Goal: Task Accomplishment & Management: Manage account settings

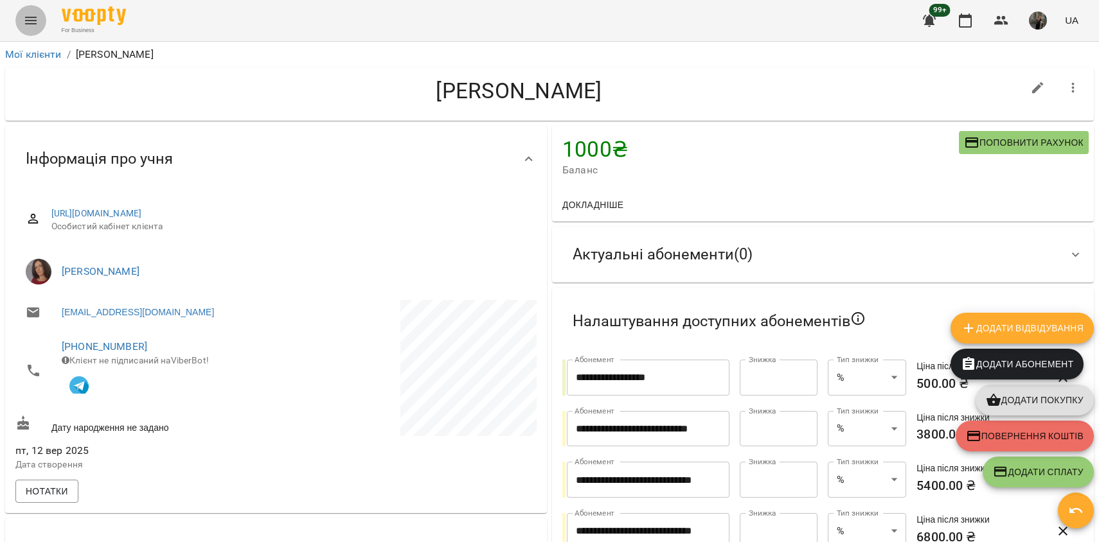
click at [36, 20] on icon "Menu" at bounding box center [31, 21] width 12 height 8
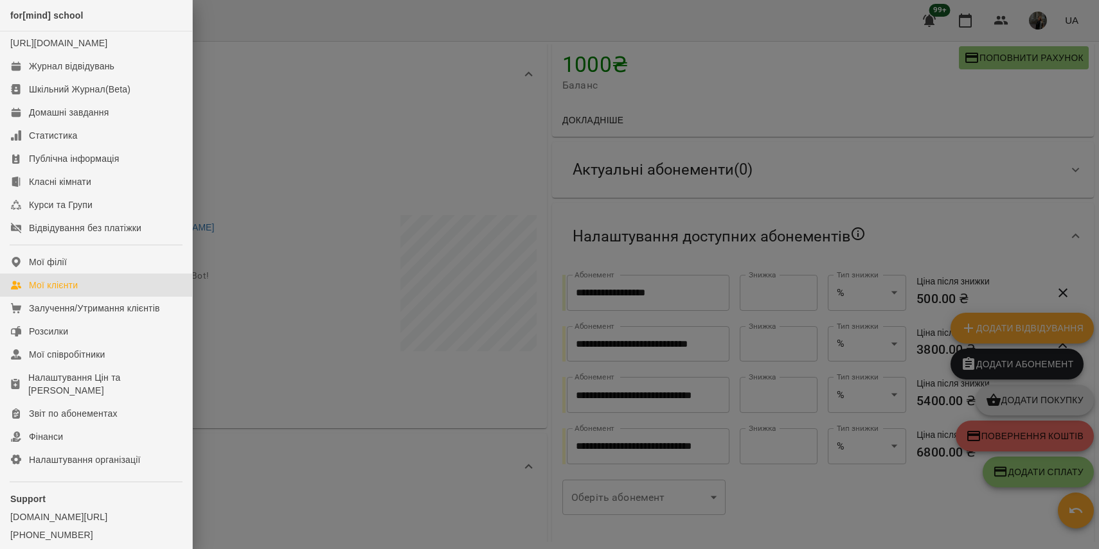
click at [67, 292] on div "Мої клієнти" at bounding box center [53, 285] width 49 height 13
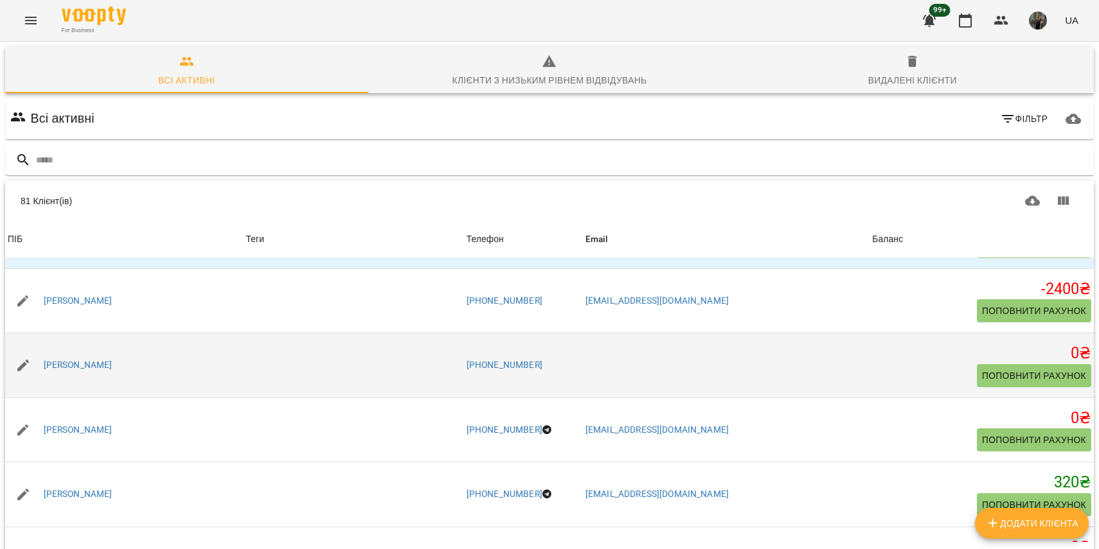
scroll to position [1339, 0]
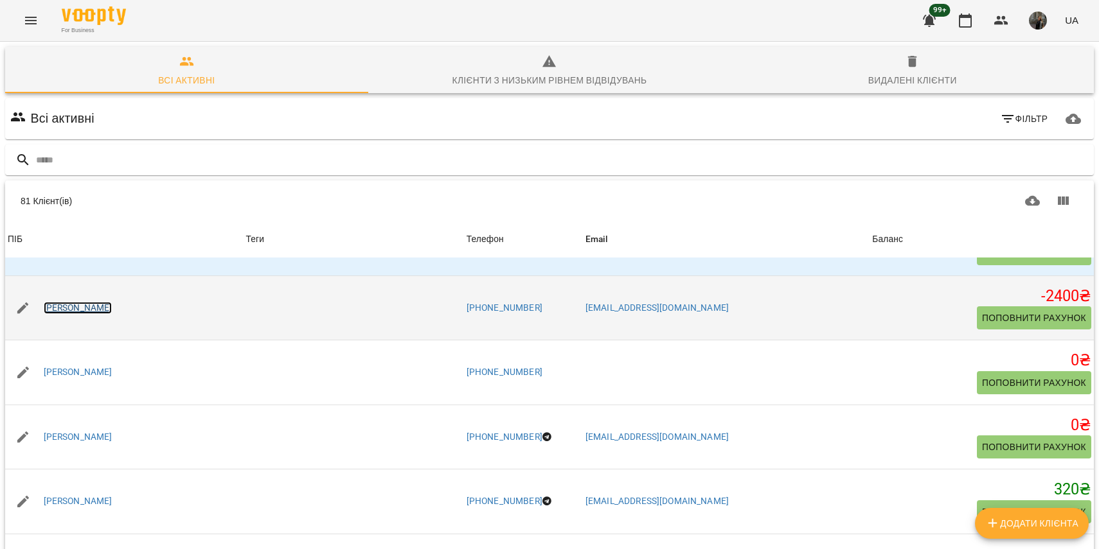
click at [93, 310] on link "[PERSON_NAME]" at bounding box center [78, 308] width 69 height 13
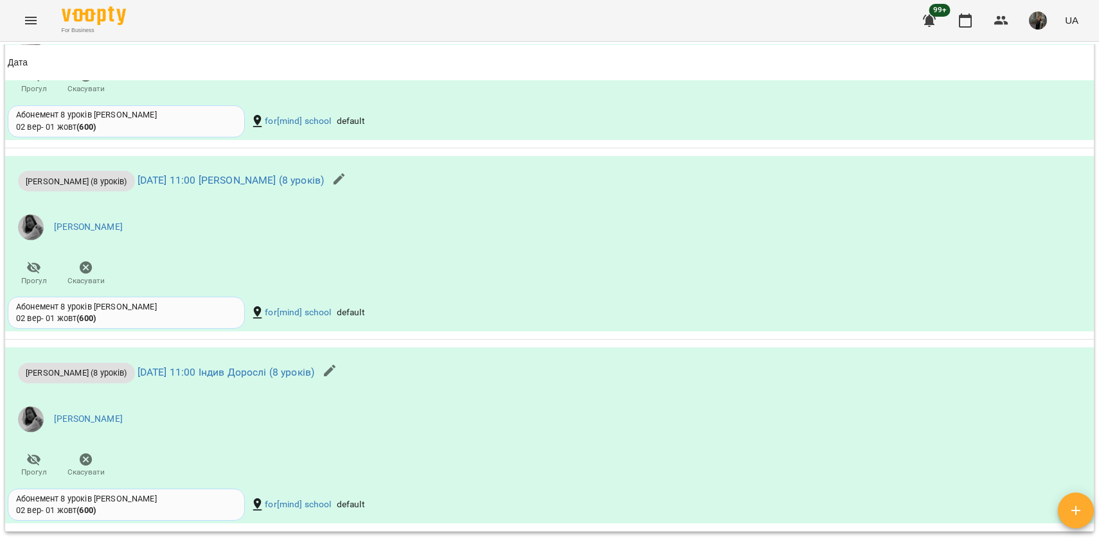
scroll to position [1205, 0]
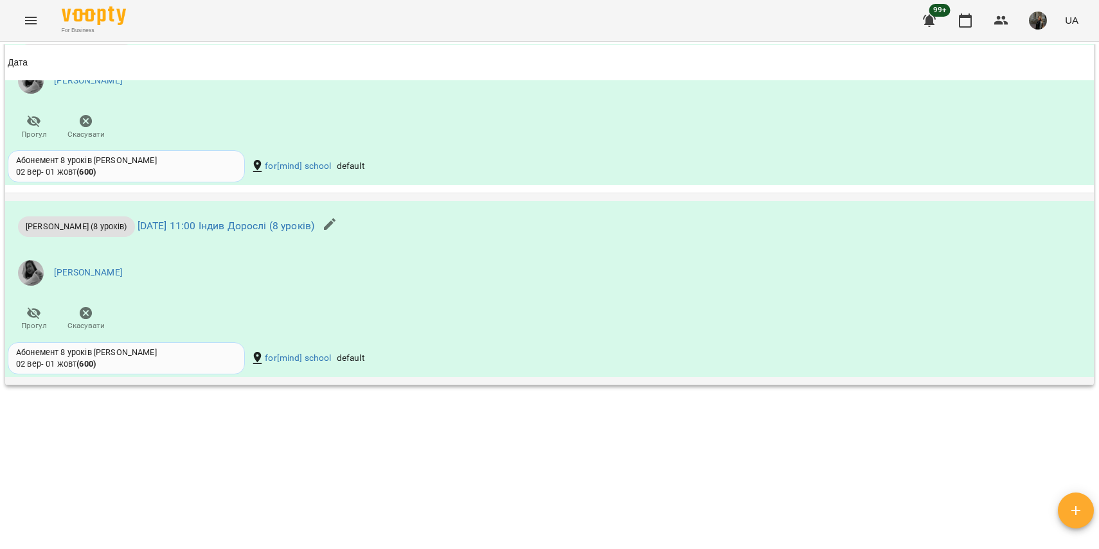
click at [255, 328] on div "[PERSON_NAME] (8 уроків) [DATE] 11:00 Індив Дорослі (8 уроків) [PERSON_NAME] Пр…" at bounding box center [368, 270] width 726 height 139
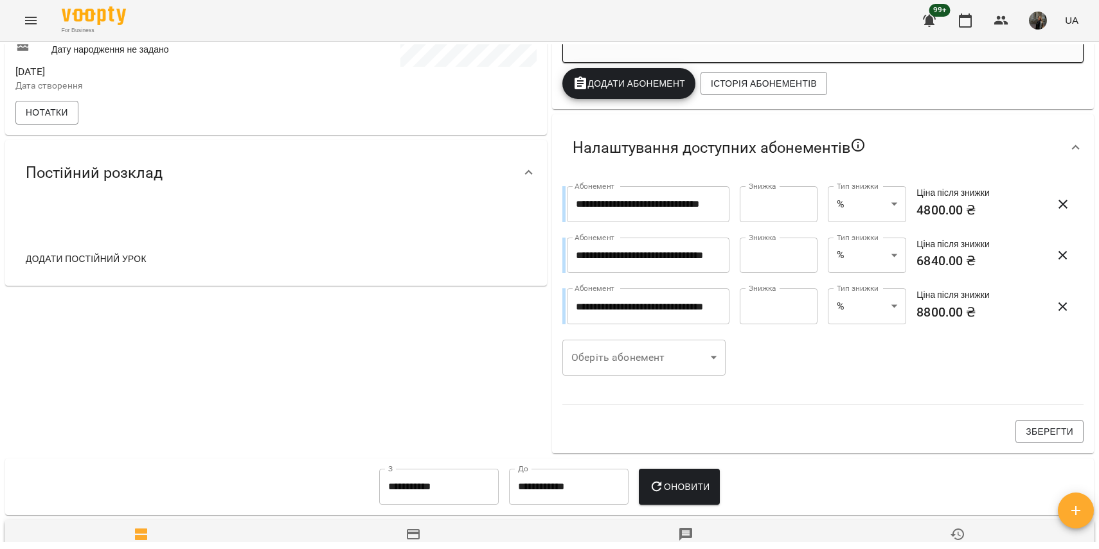
click at [28, 18] on icon "Menu" at bounding box center [31, 21] width 12 height 8
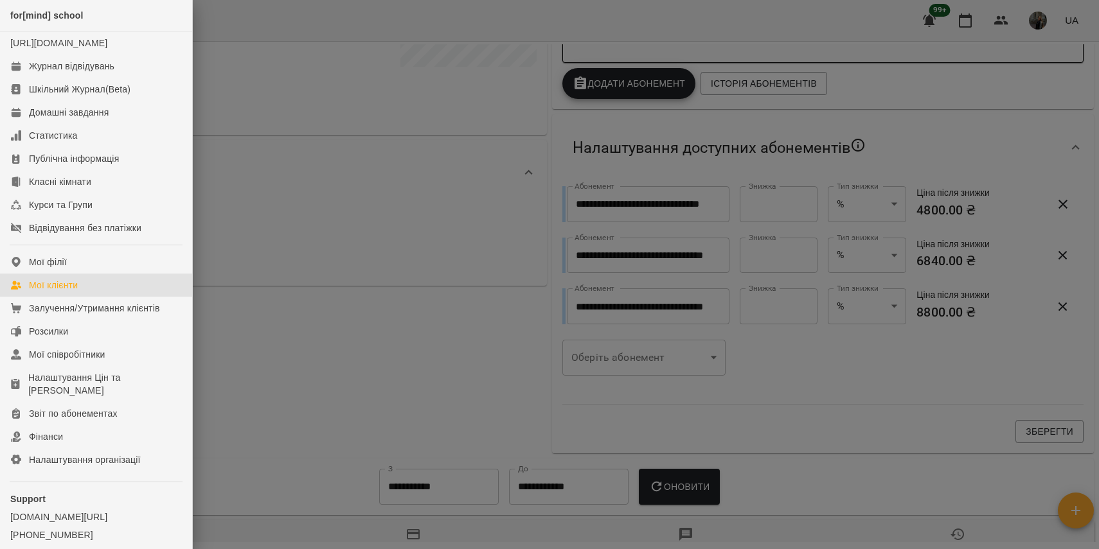
click at [82, 297] on link "Мої клієнти" at bounding box center [96, 285] width 192 height 23
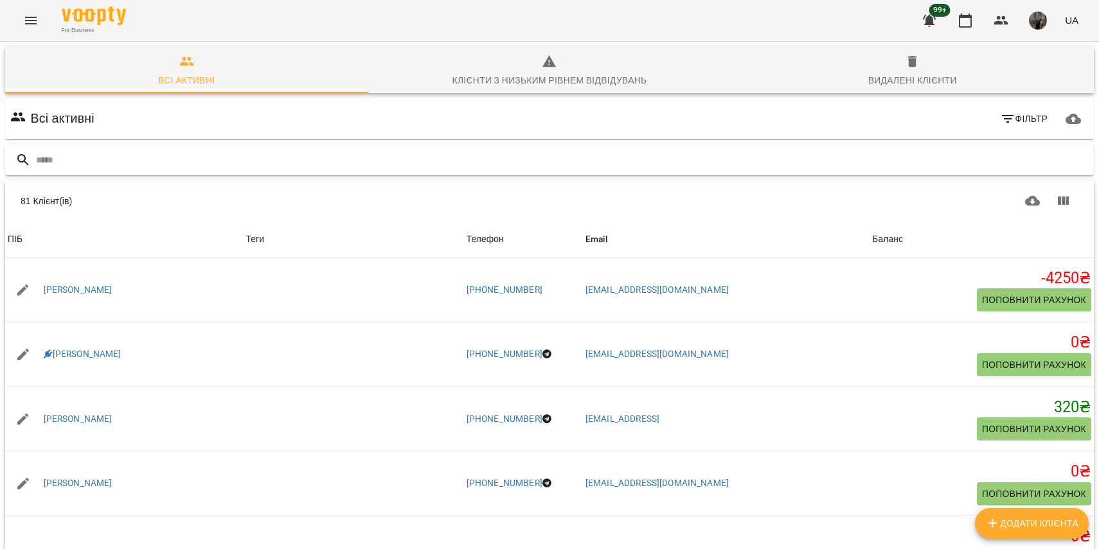
click at [292, 166] on input "text" at bounding box center [562, 160] width 1053 height 21
type input "******"
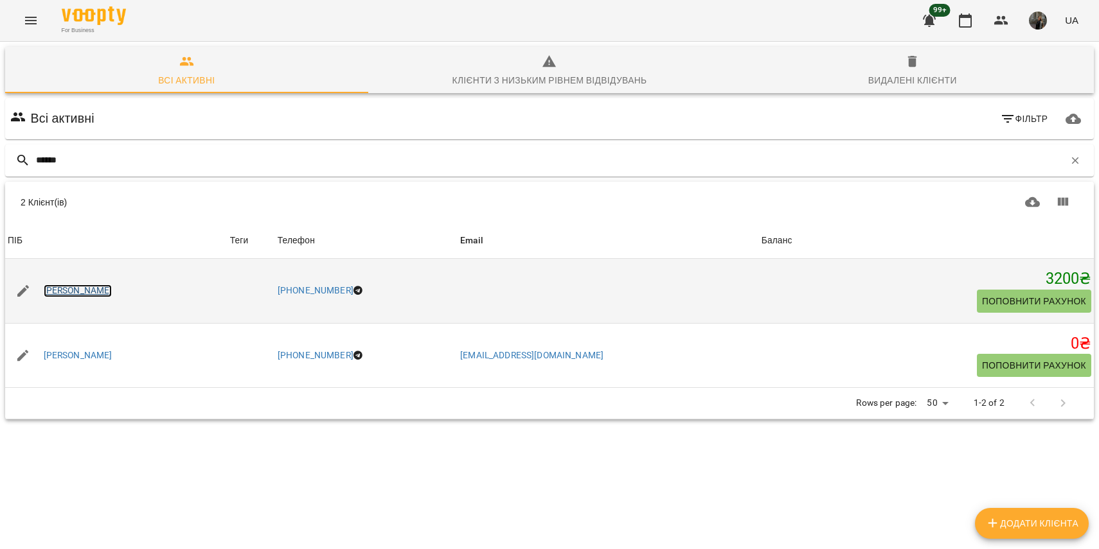
click at [82, 290] on link "[PERSON_NAME]" at bounding box center [78, 291] width 69 height 13
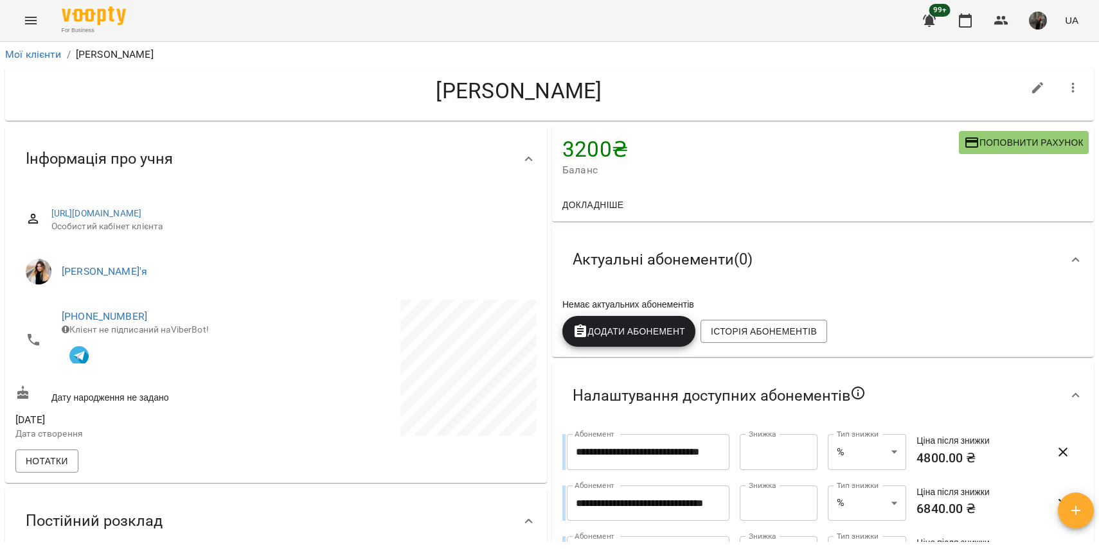
click at [30, 21] on icon "Menu" at bounding box center [30, 20] width 15 height 15
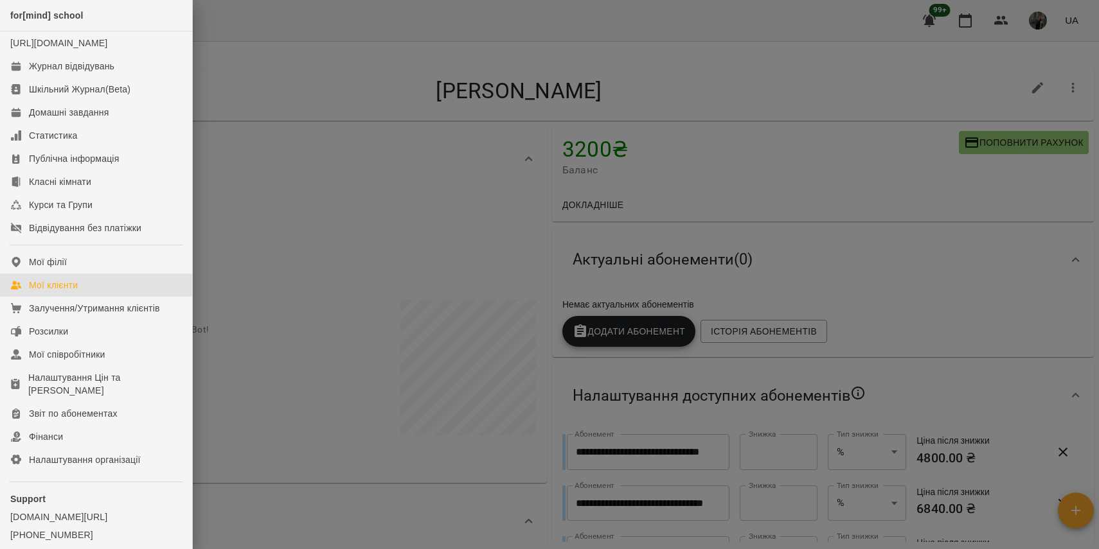
click at [76, 292] on div "Мої клієнти" at bounding box center [53, 285] width 49 height 13
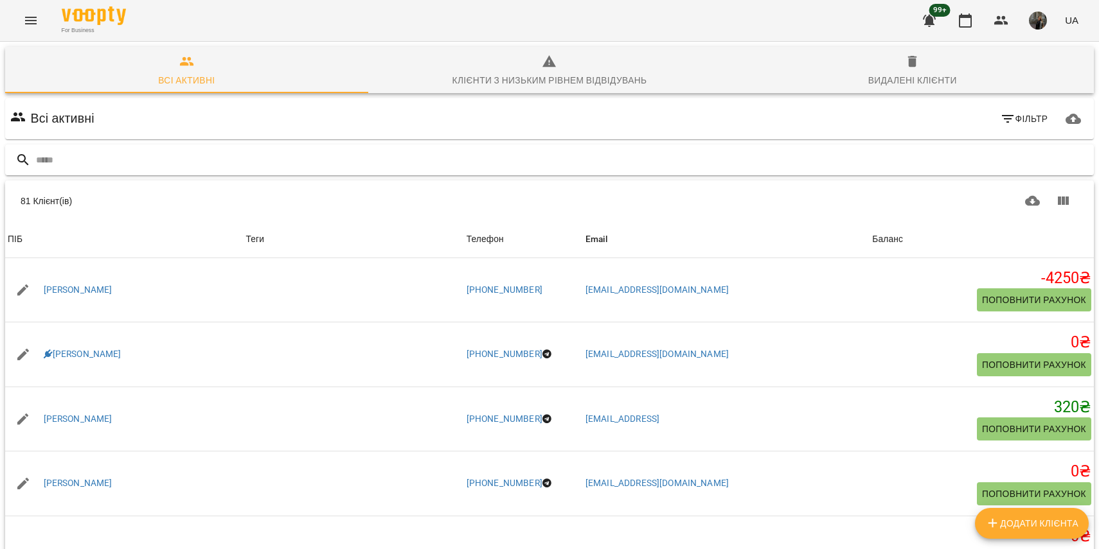
click at [205, 161] on input "text" at bounding box center [562, 160] width 1053 height 21
type input "****"
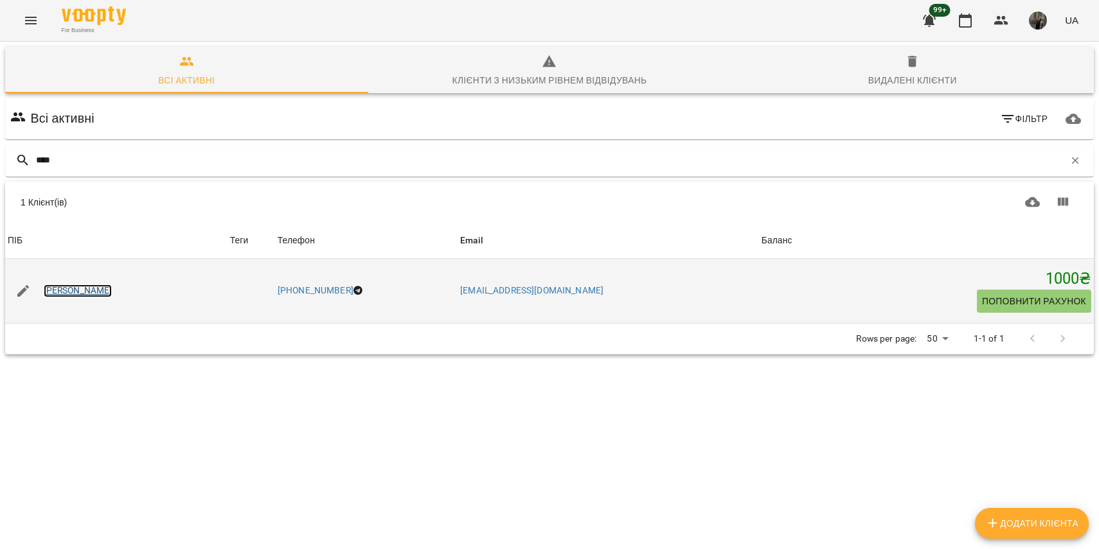
click at [80, 287] on link "[PERSON_NAME]" at bounding box center [78, 291] width 69 height 13
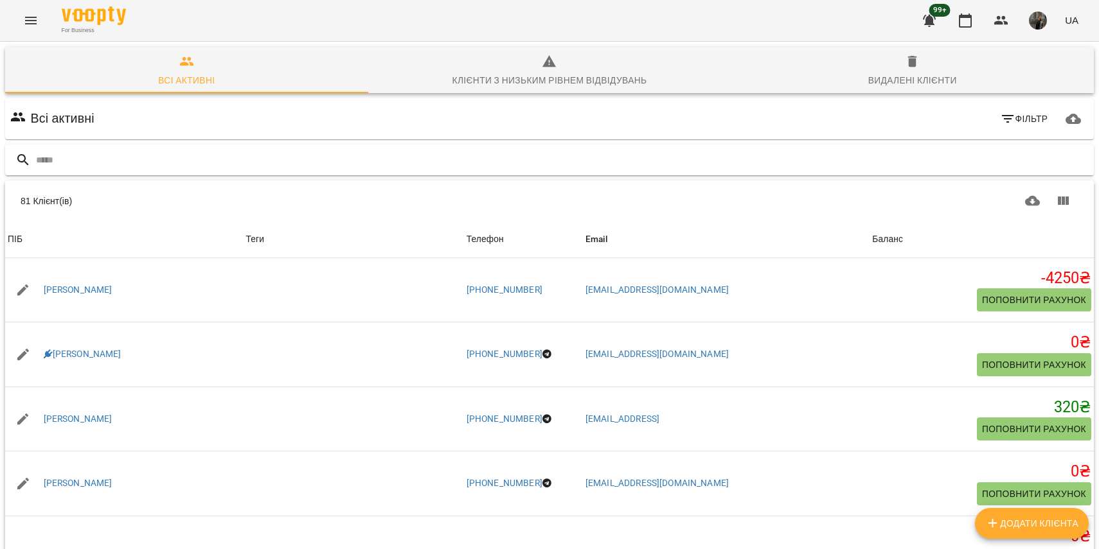
click at [120, 151] on input "text" at bounding box center [562, 160] width 1053 height 21
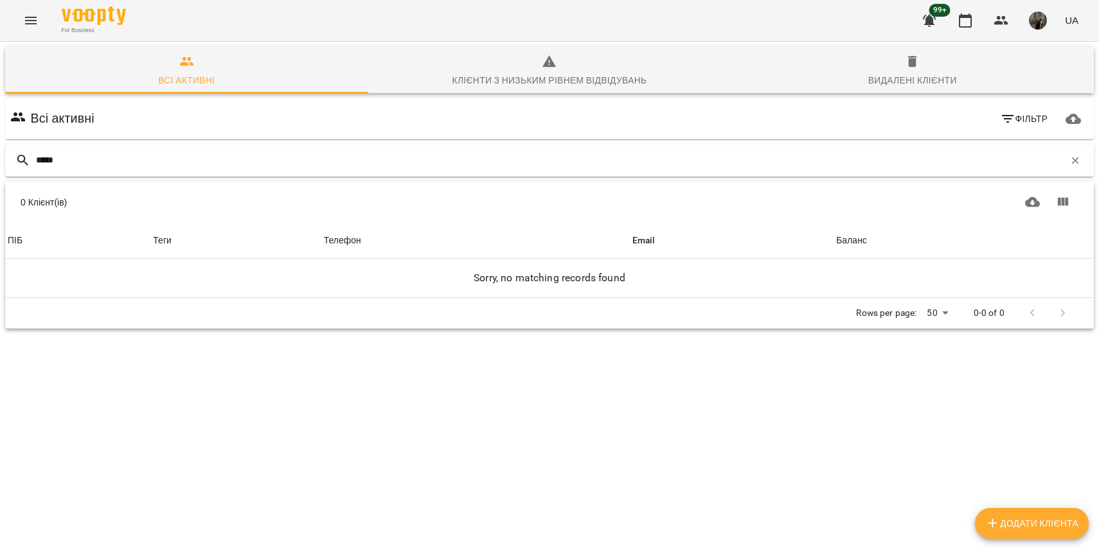
type input "*****"
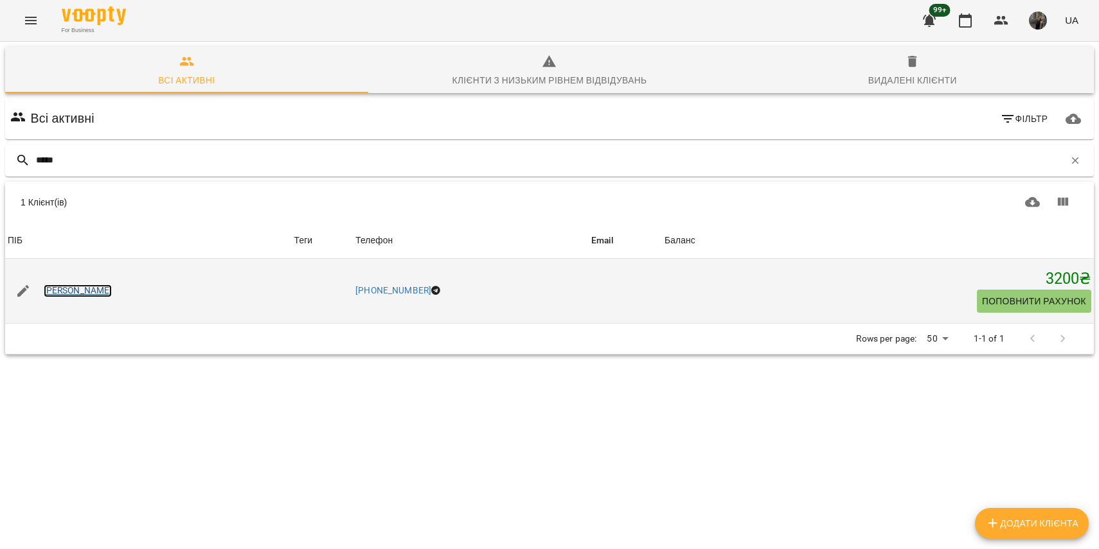
click at [84, 294] on link "[PERSON_NAME]" at bounding box center [78, 291] width 69 height 13
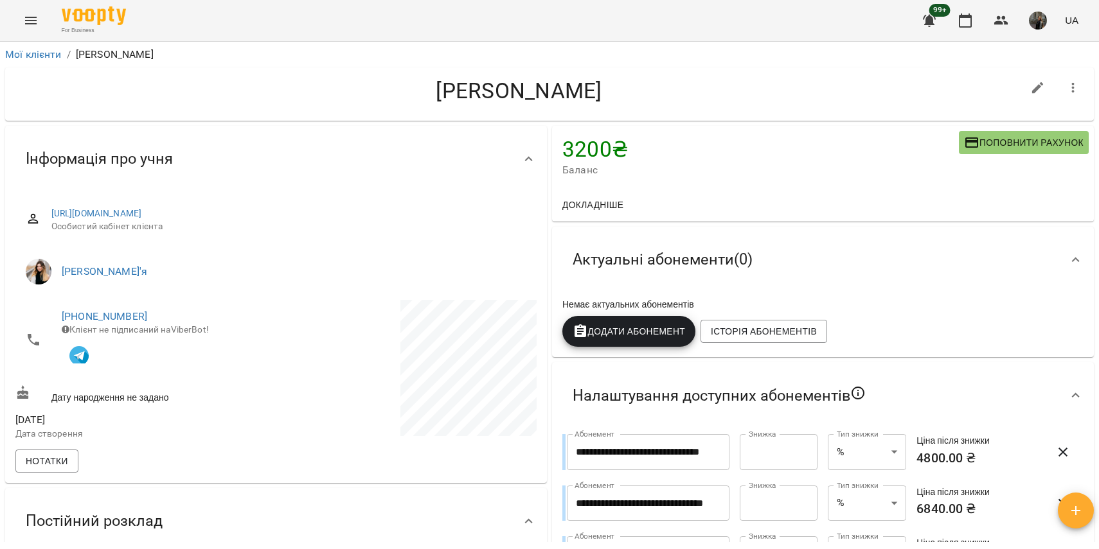
scroll to position [76, 0]
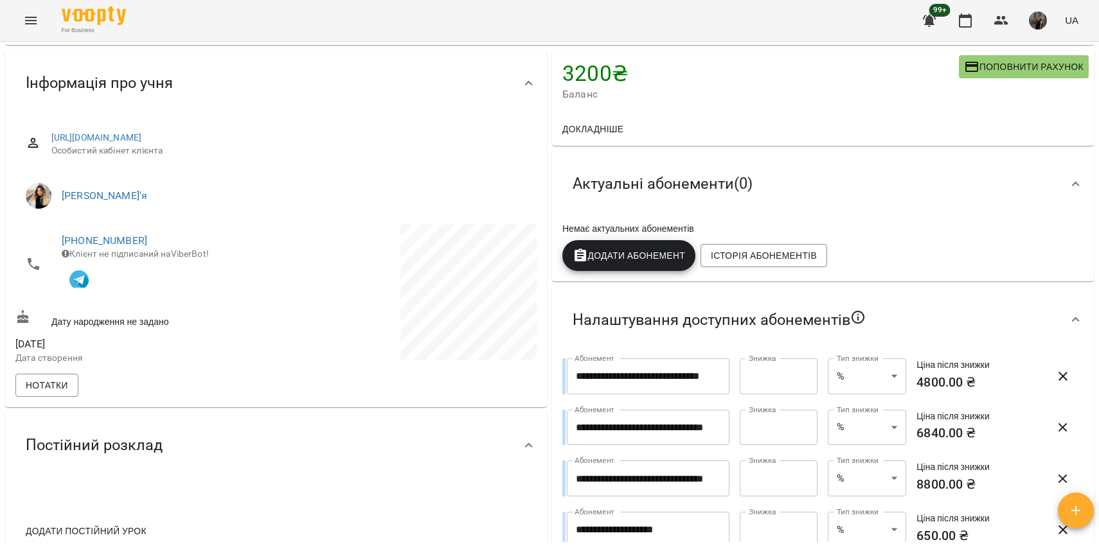
click at [605, 123] on span "Докладніше" at bounding box center [592, 128] width 61 height 15
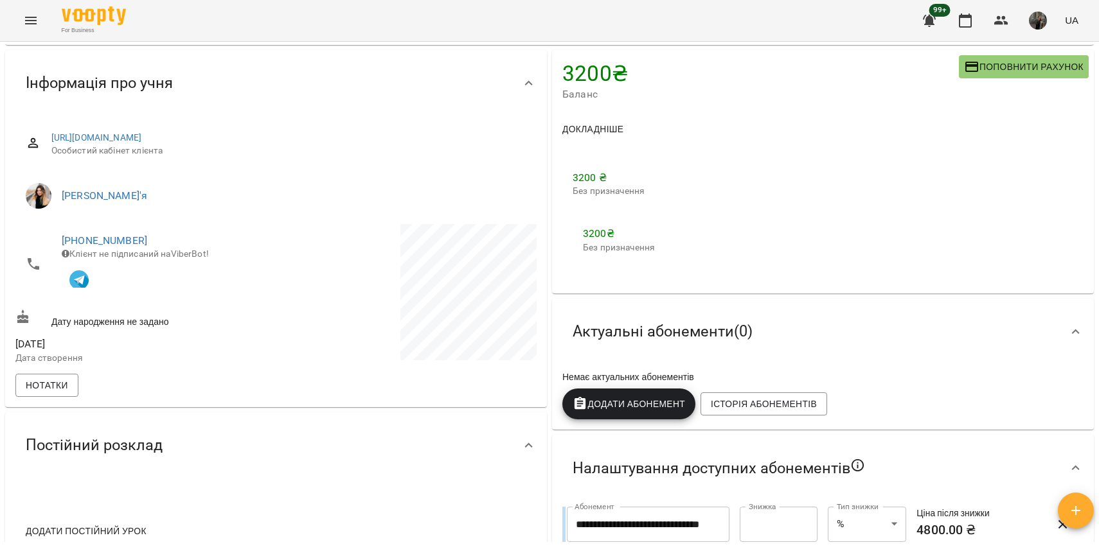
click at [606, 125] on span "Докладніше" at bounding box center [592, 128] width 61 height 15
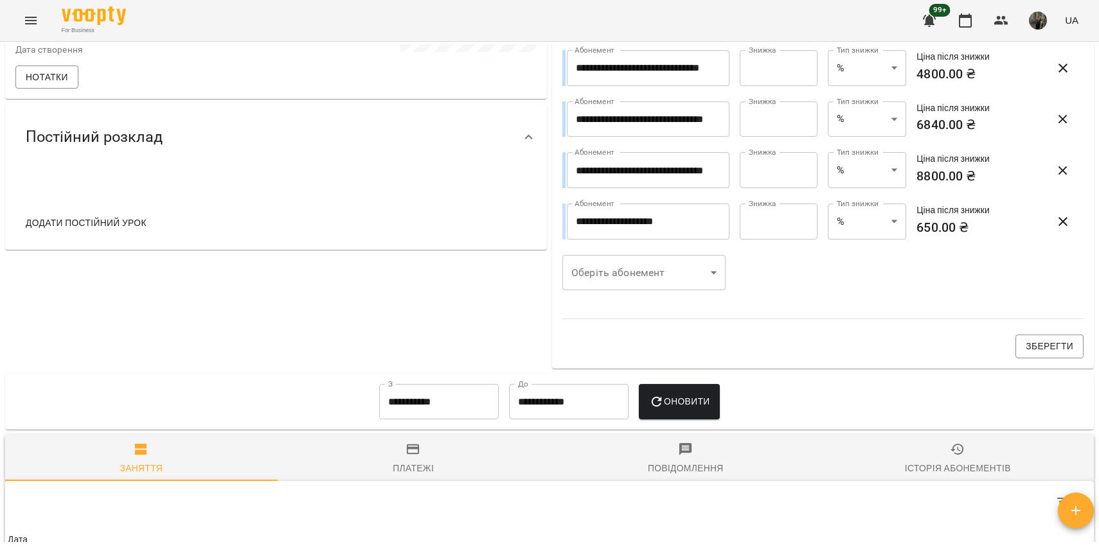
scroll to position [595, 0]
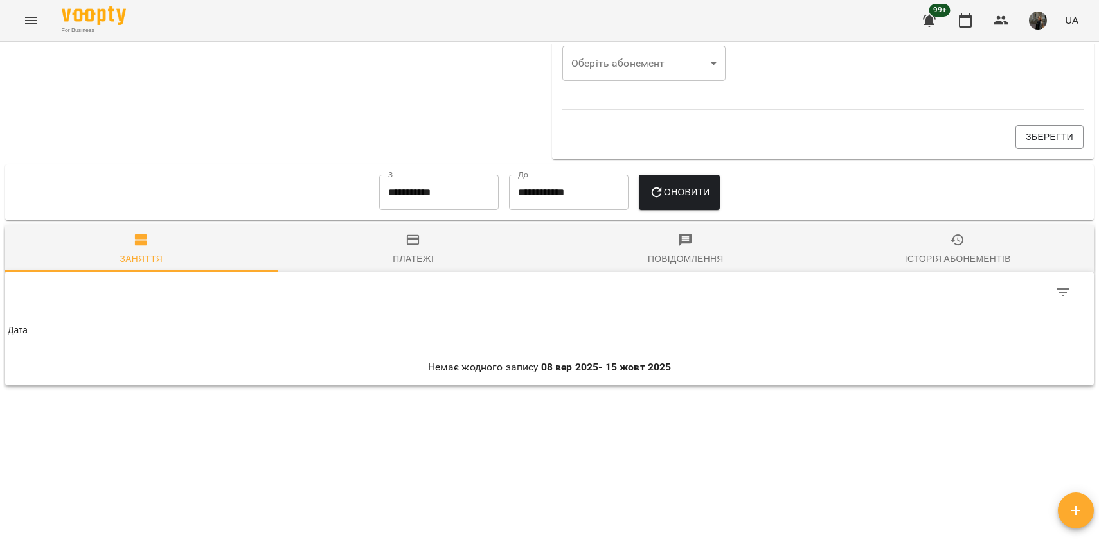
click at [393, 252] on div "Платежі" at bounding box center [413, 258] width 41 height 15
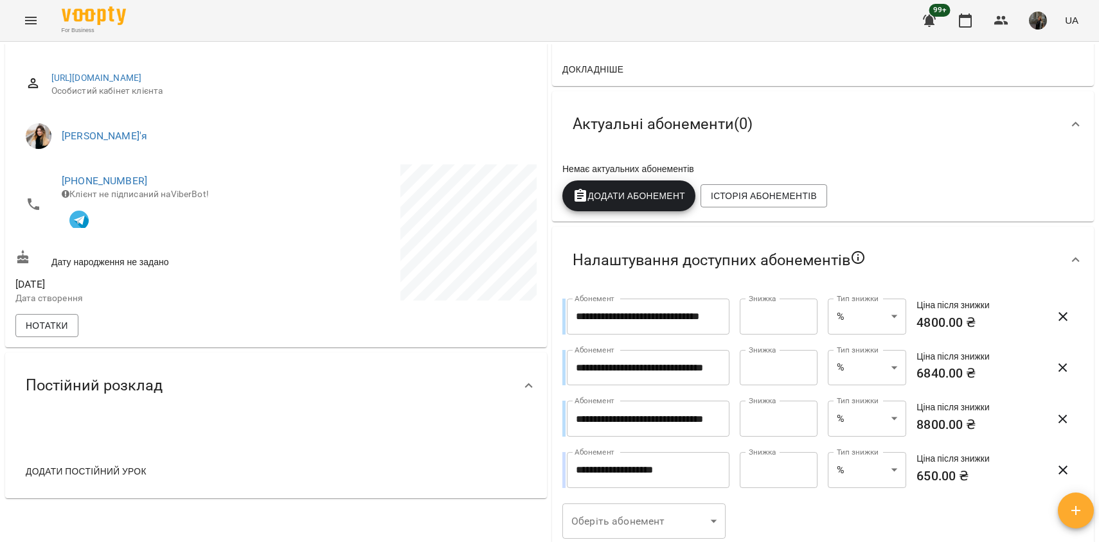
scroll to position [0, 0]
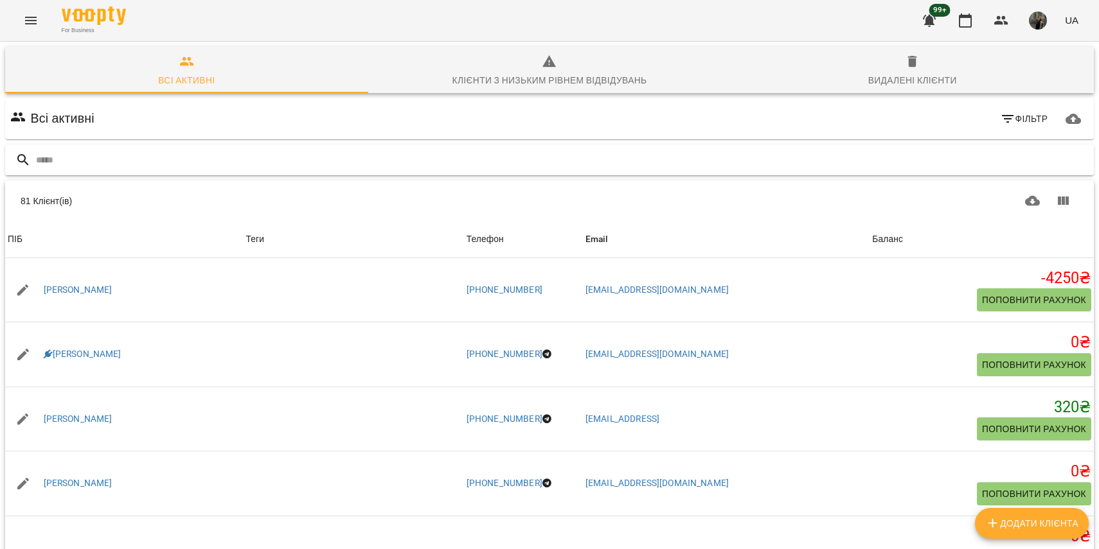
click at [159, 159] on input "text" at bounding box center [562, 160] width 1053 height 21
type input "****"
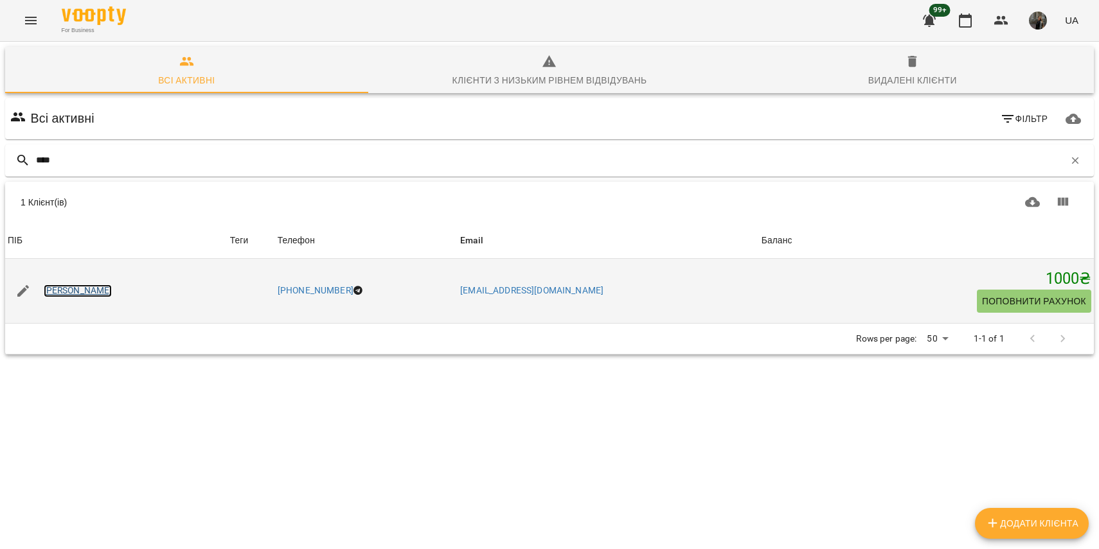
click at [87, 294] on link "[PERSON_NAME]" at bounding box center [78, 291] width 69 height 13
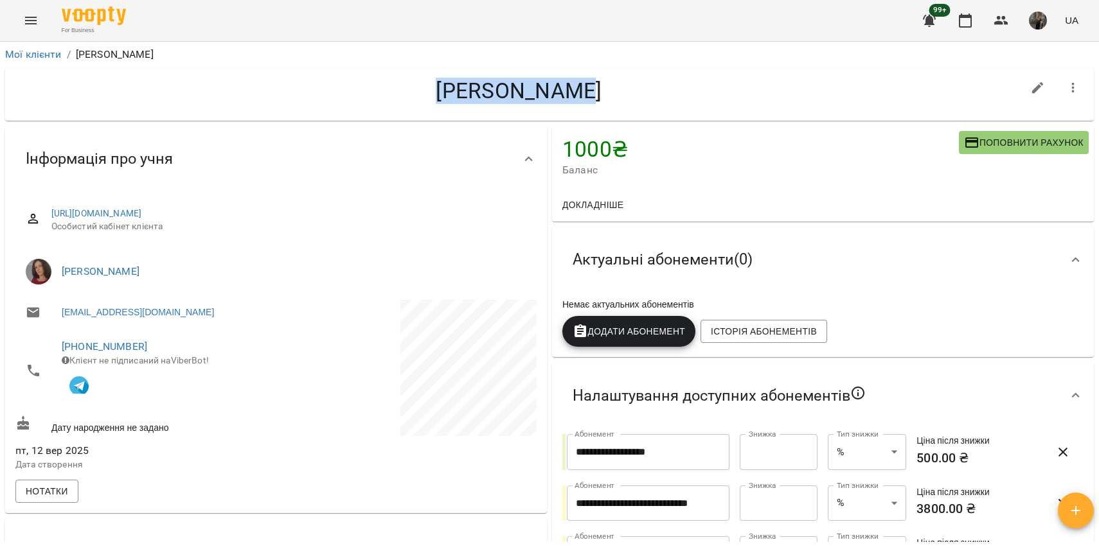
drag, startPoint x: 593, startPoint y: 93, endPoint x: 448, endPoint y: 93, distance: 144.6
click at [448, 93] on h4 "[PERSON_NAME]" at bounding box center [518, 91] width 1007 height 26
copy h4 "[PERSON_NAME]"
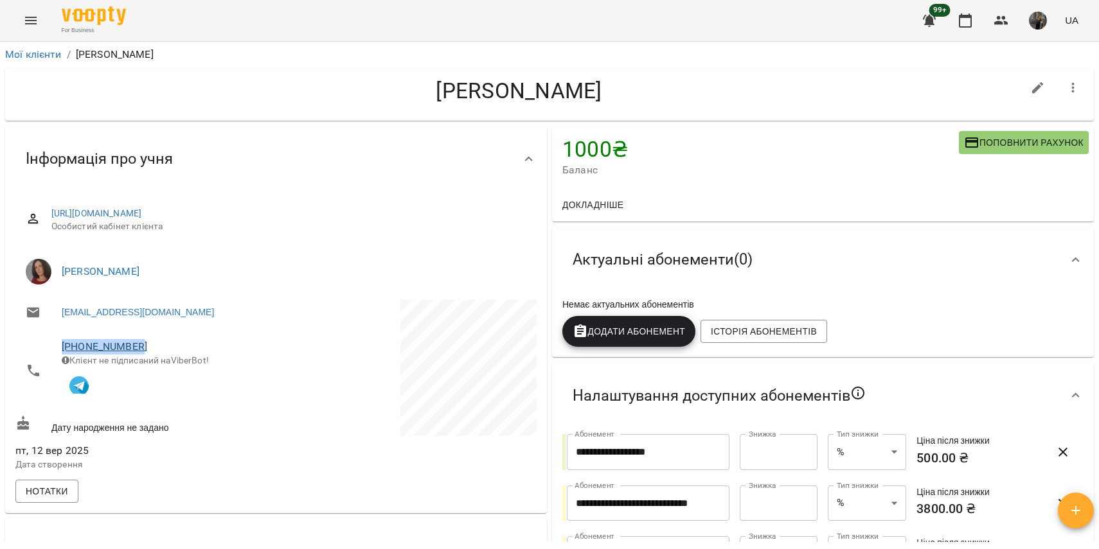
drag, startPoint x: 157, startPoint y: 342, endPoint x: 62, endPoint y: 341, distance: 95.8
click at [62, 341] on span "[PHONE_NUMBER]" at bounding box center [163, 346] width 202 height 15
copy link "[PHONE_NUMBER]"
drag, startPoint x: 186, startPoint y: 315, endPoint x: 58, endPoint y: 315, distance: 127.2
click at [58, 315] on li "[EMAIL_ADDRESS][DOMAIN_NAME]" at bounding box center [144, 313] width 258 height 26
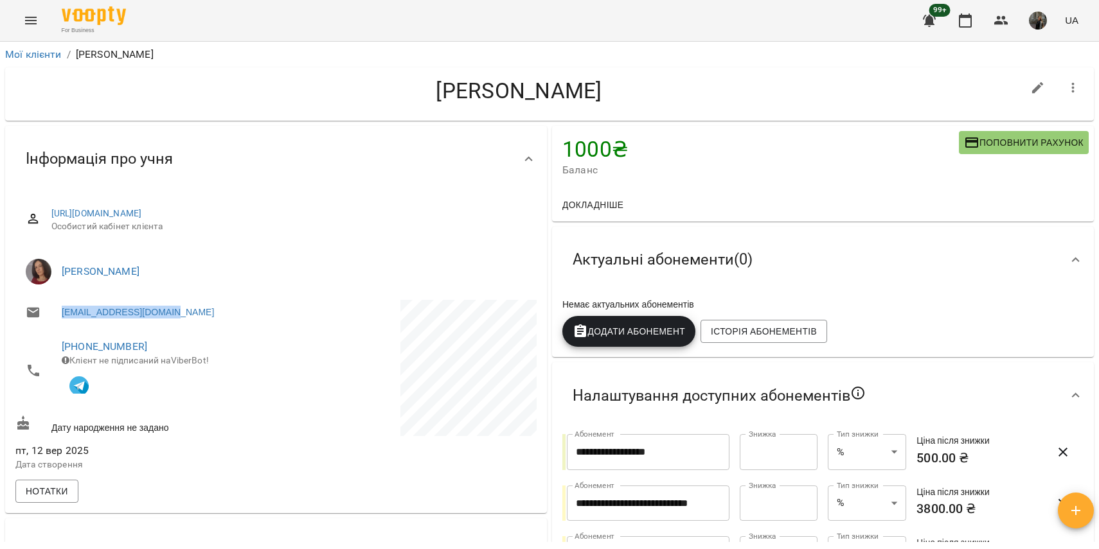
copy link "[EMAIL_ADDRESS][DOMAIN_NAME]"
click at [29, 24] on icon "Menu" at bounding box center [31, 21] width 12 height 8
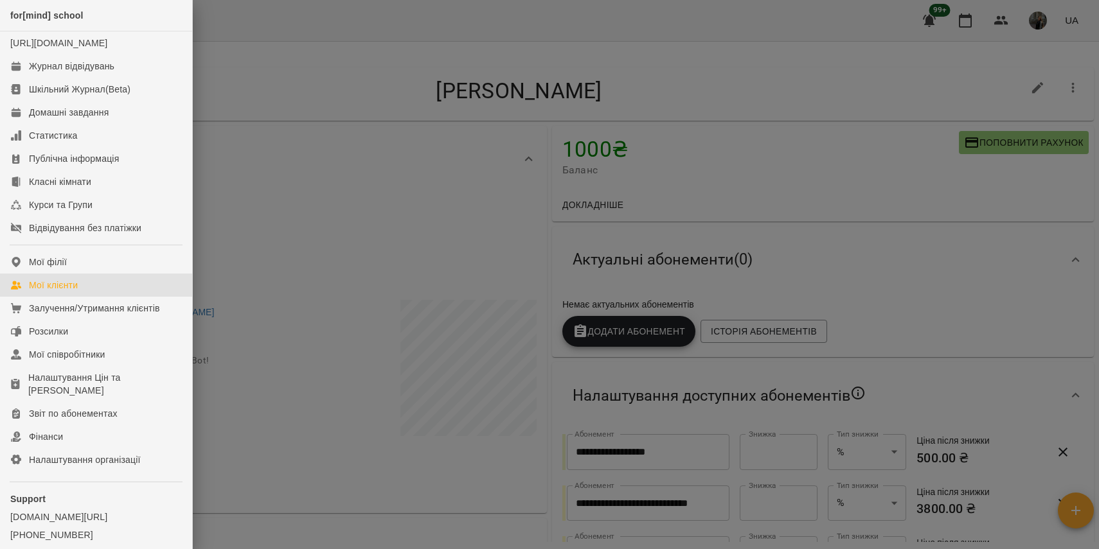
click at [65, 297] on link "Мої клієнти" at bounding box center [96, 285] width 192 height 23
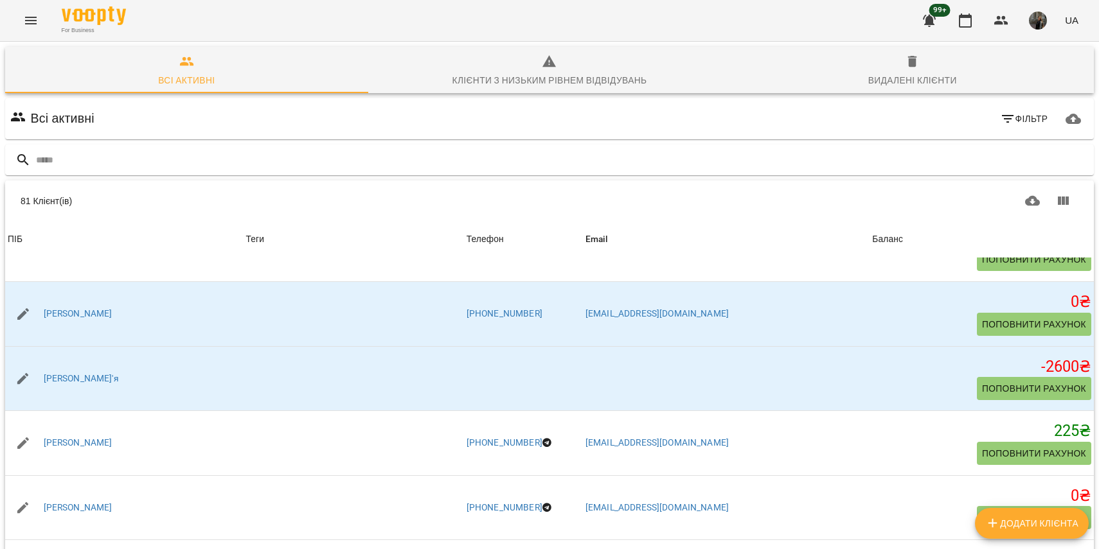
scroll to position [2304, 0]
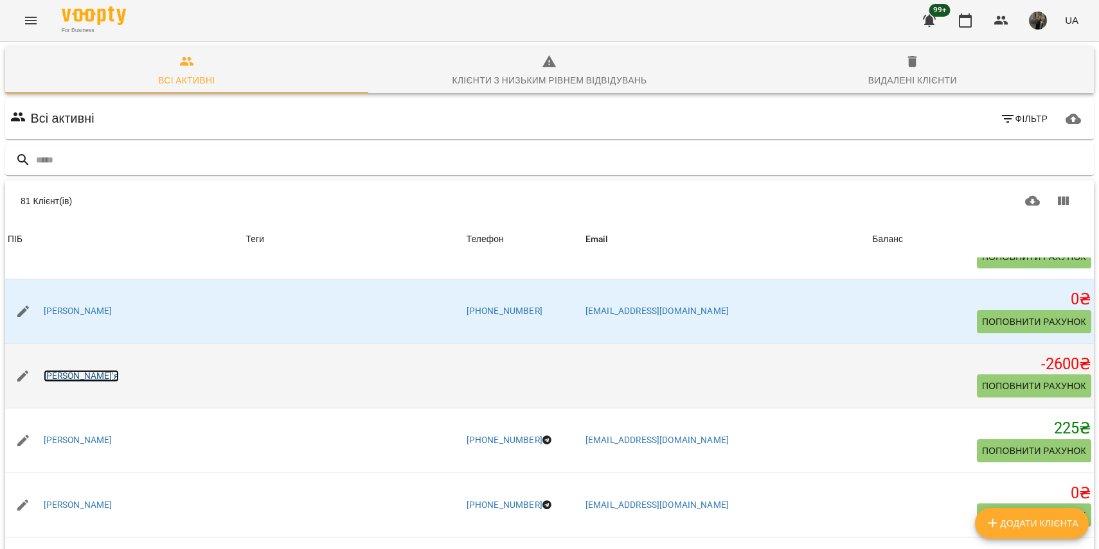
click at [68, 378] on link "[PERSON_NAME]'я" at bounding box center [81, 376] width 75 height 13
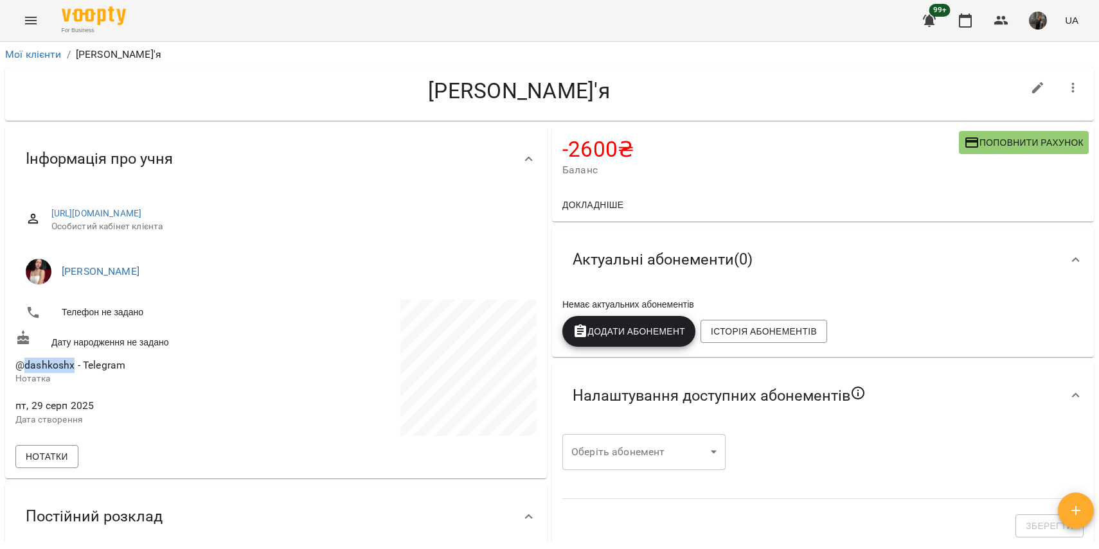
drag, startPoint x: 73, startPoint y: 366, endPoint x: 24, endPoint y: 366, distance: 48.8
click at [24, 366] on span "@dashkoshx - Telegram" at bounding box center [70, 365] width 110 height 12
copy span "dashkoshx"
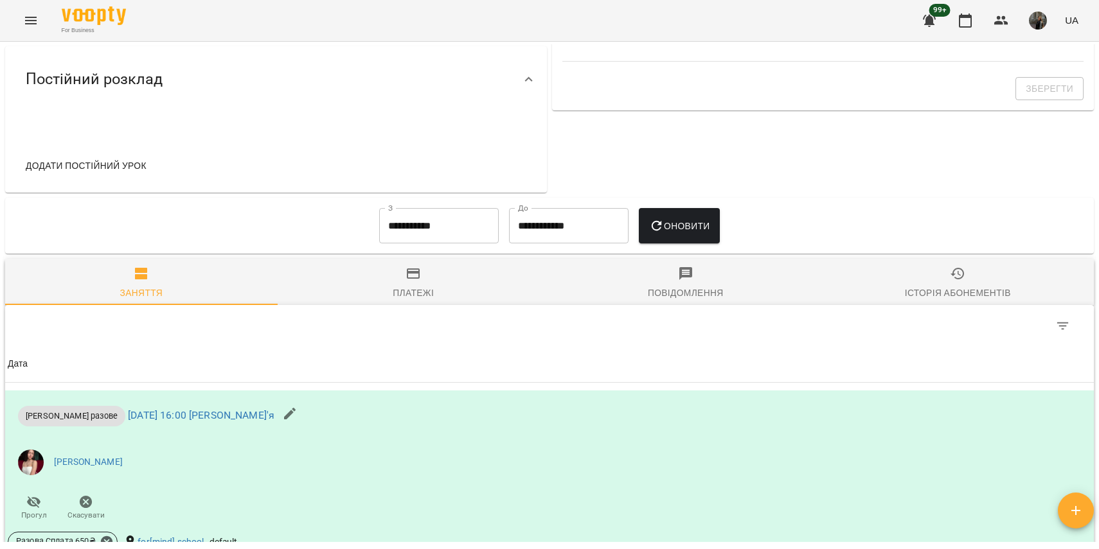
scroll to position [615, 0]
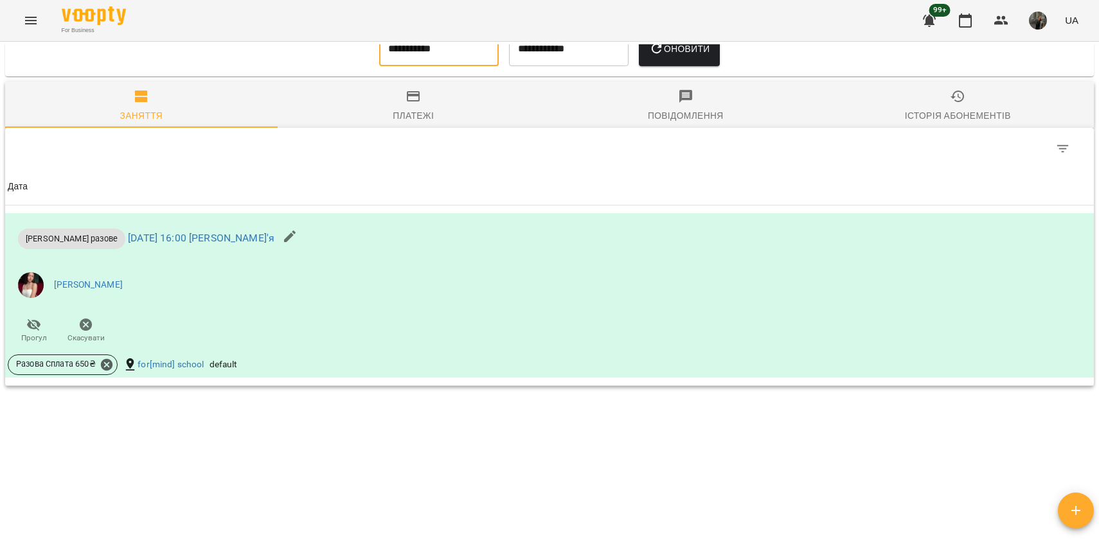
click at [428, 51] on input "**********" at bounding box center [439, 49] width 120 height 36
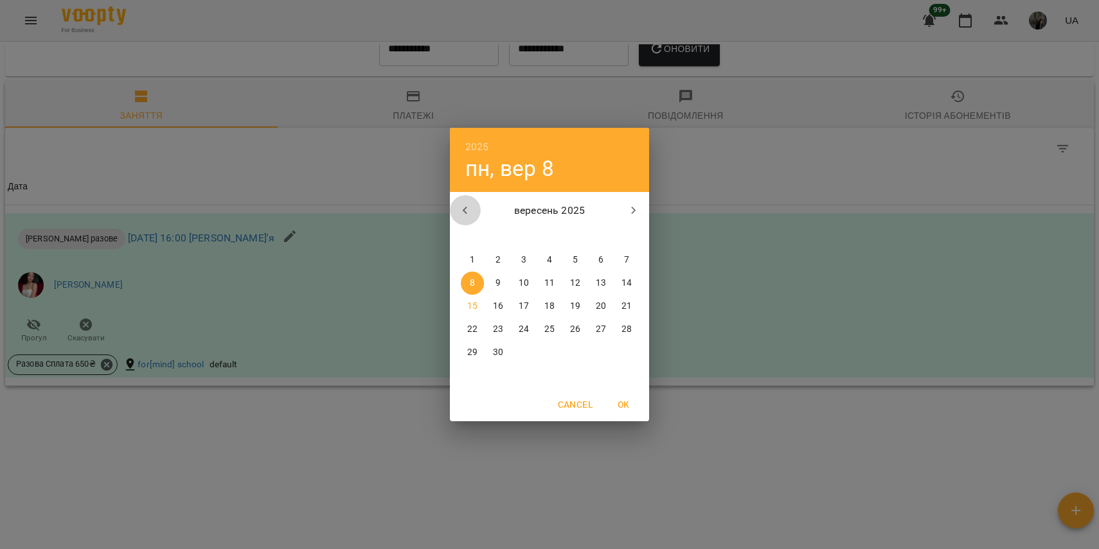
click at [465, 208] on icon "button" at bounding box center [465, 210] width 15 height 15
click at [573, 257] on p "1" at bounding box center [575, 260] width 5 height 13
type input "**********"
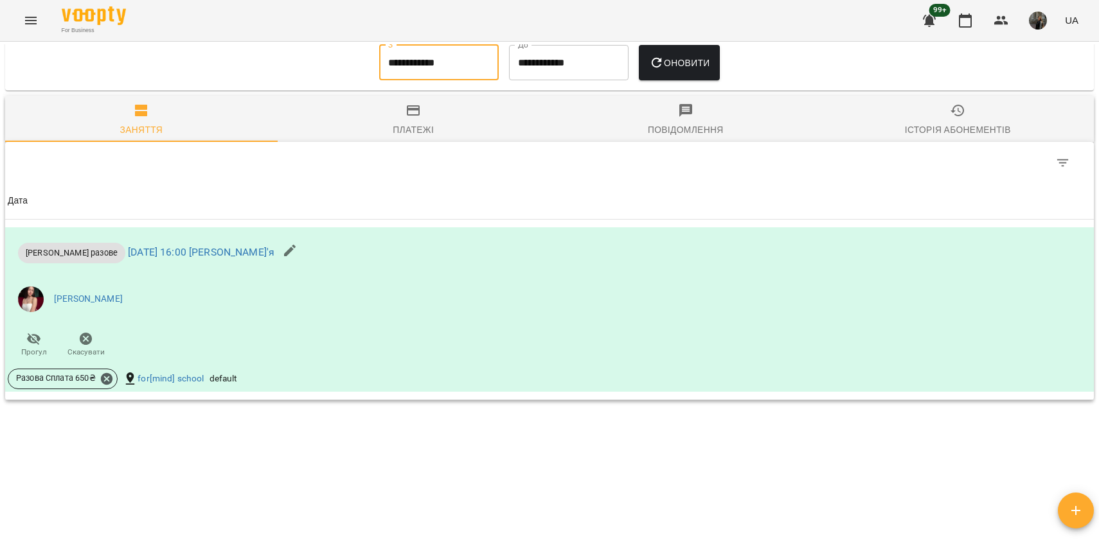
click at [699, 62] on span "Оновити" at bounding box center [679, 62] width 61 height 15
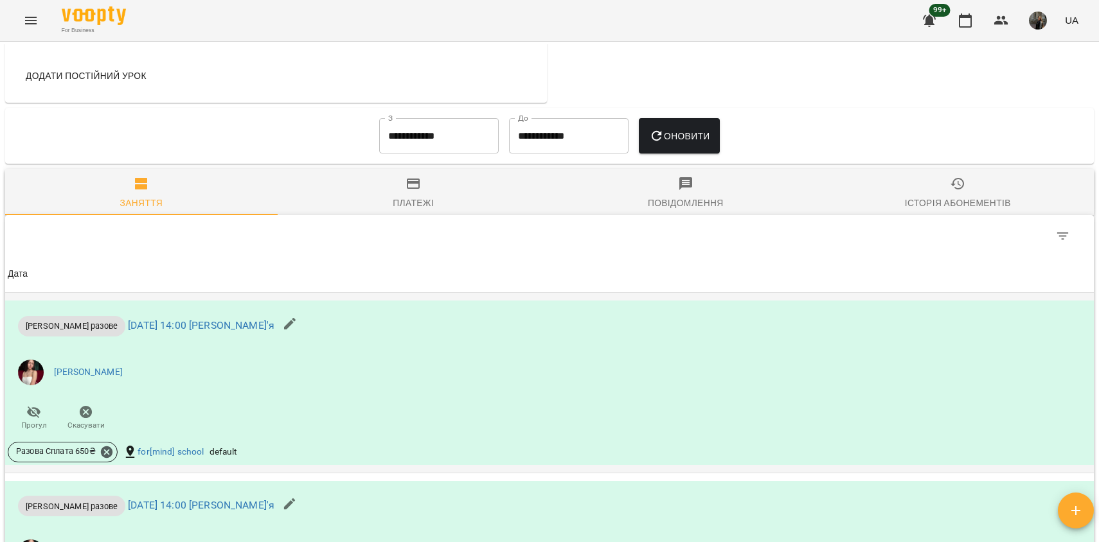
scroll to position [531, 0]
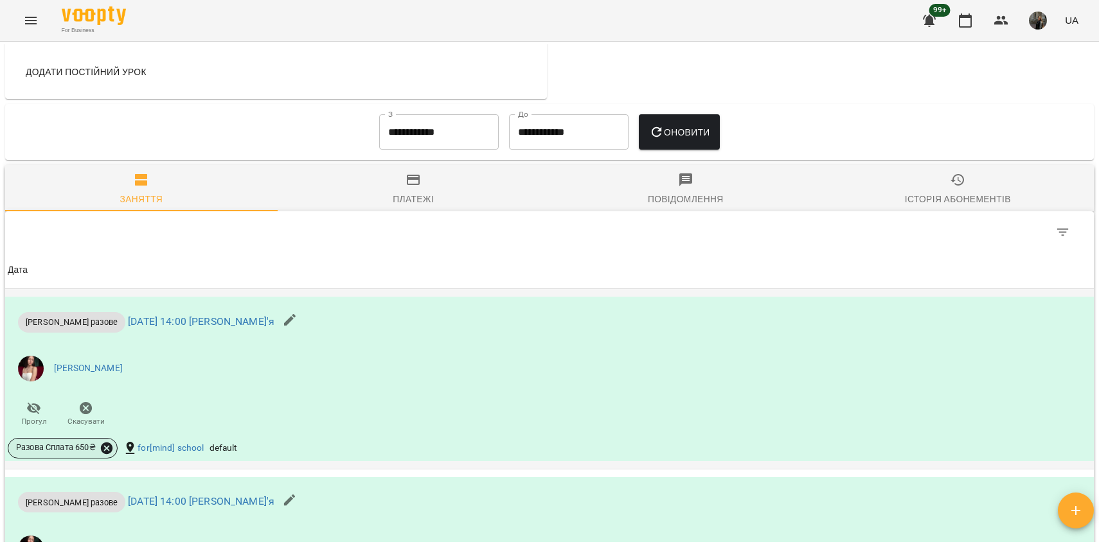
click at [108, 449] on icon at bounding box center [107, 449] width 14 height 14
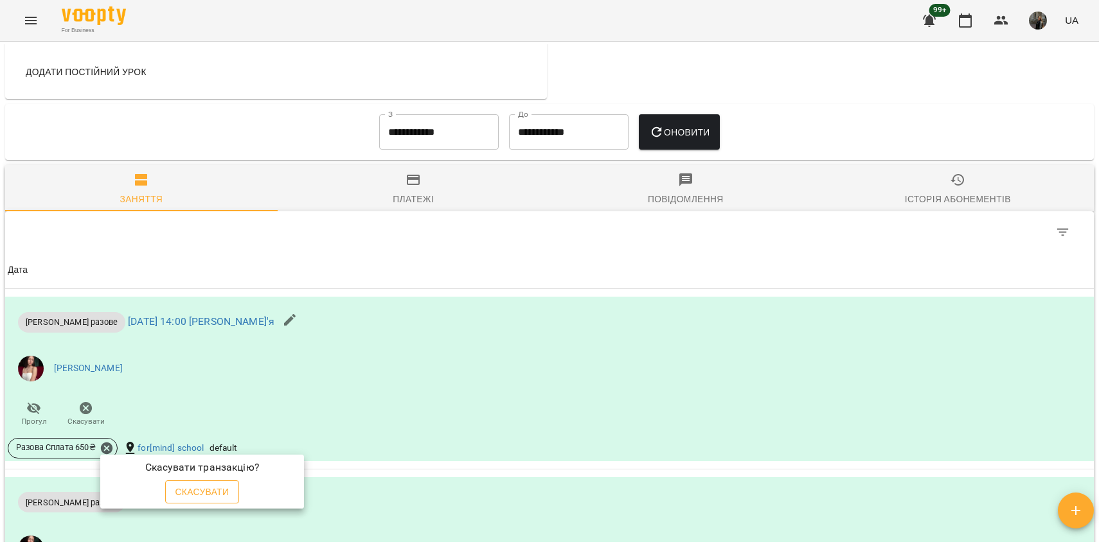
click at [181, 493] on span "Скасувати" at bounding box center [202, 492] width 54 height 15
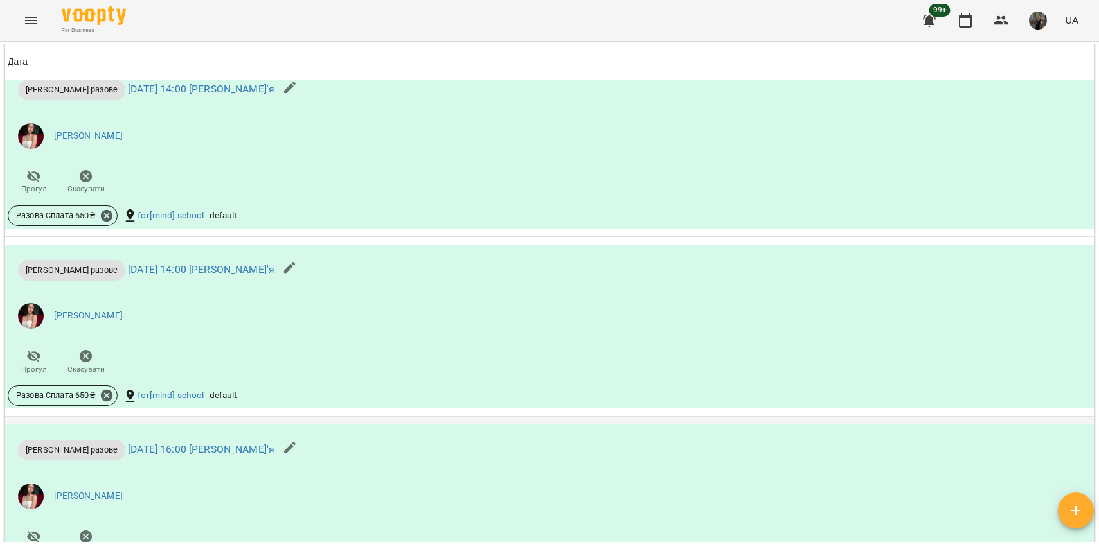
scroll to position [908, 0]
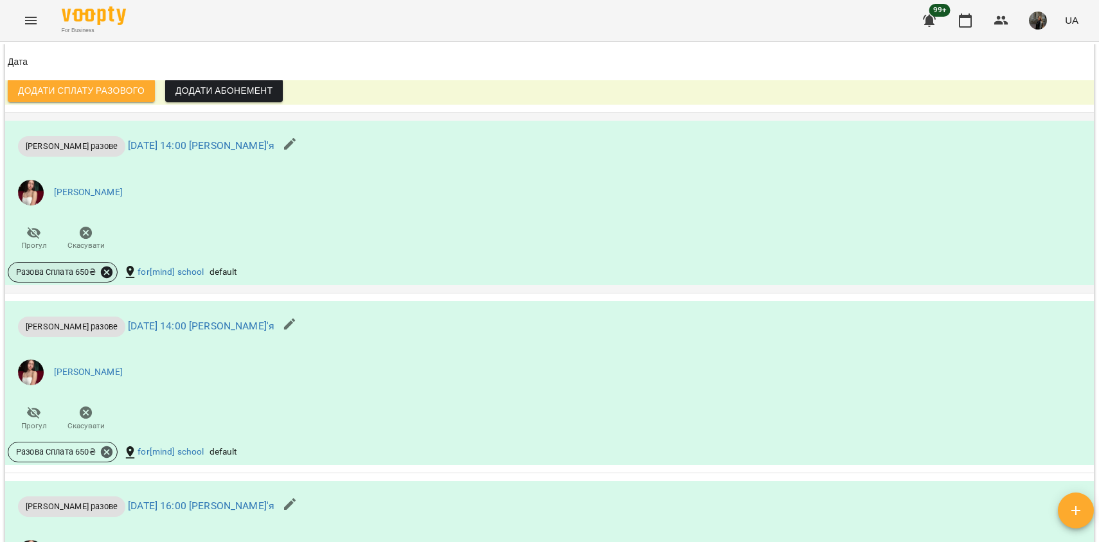
click at [105, 272] on icon at bounding box center [107, 272] width 14 height 14
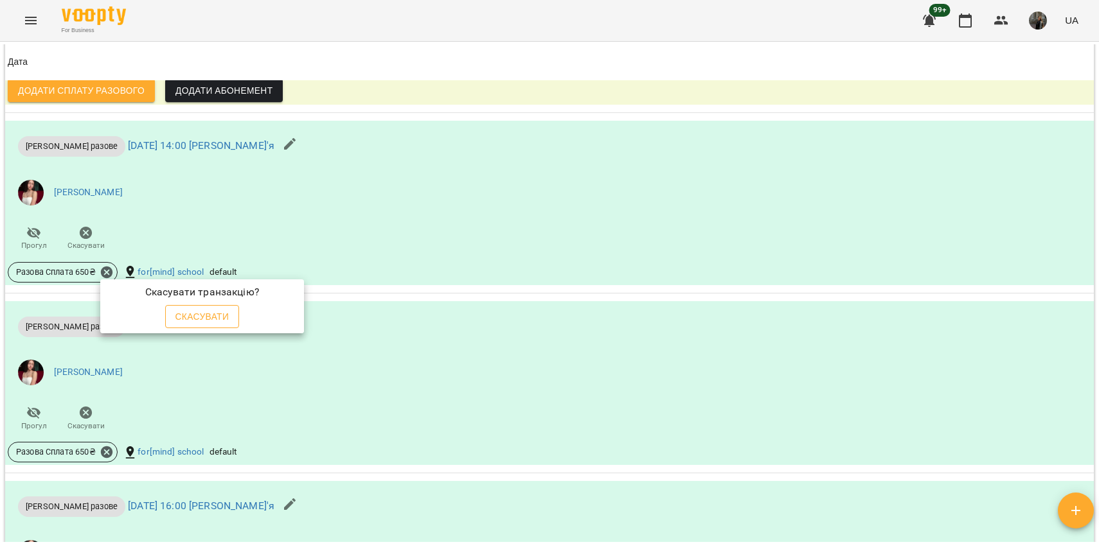
click at [205, 321] on span "Скасувати" at bounding box center [202, 316] width 54 height 15
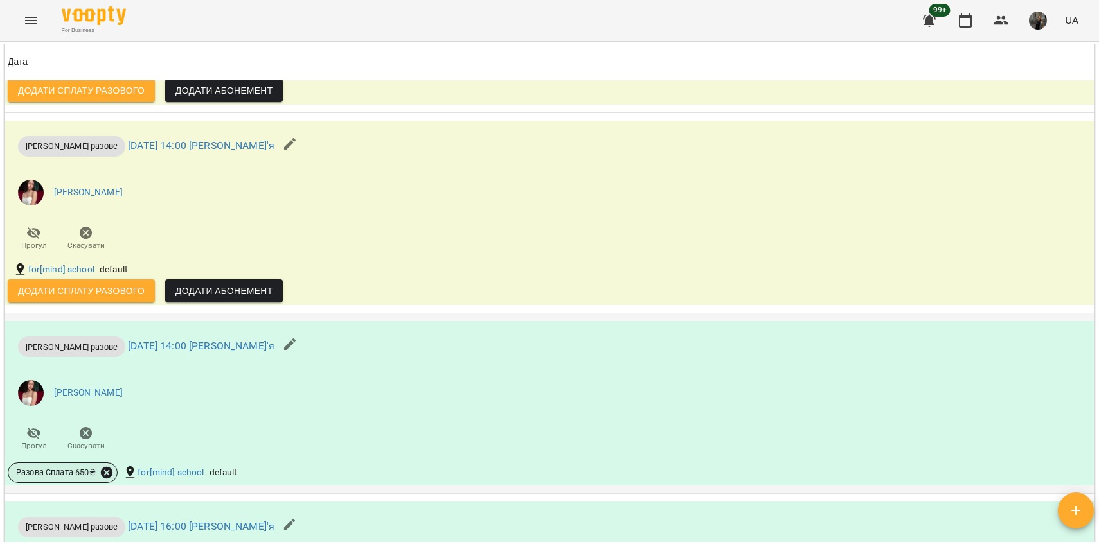
click at [111, 470] on icon at bounding box center [107, 473] width 12 height 12
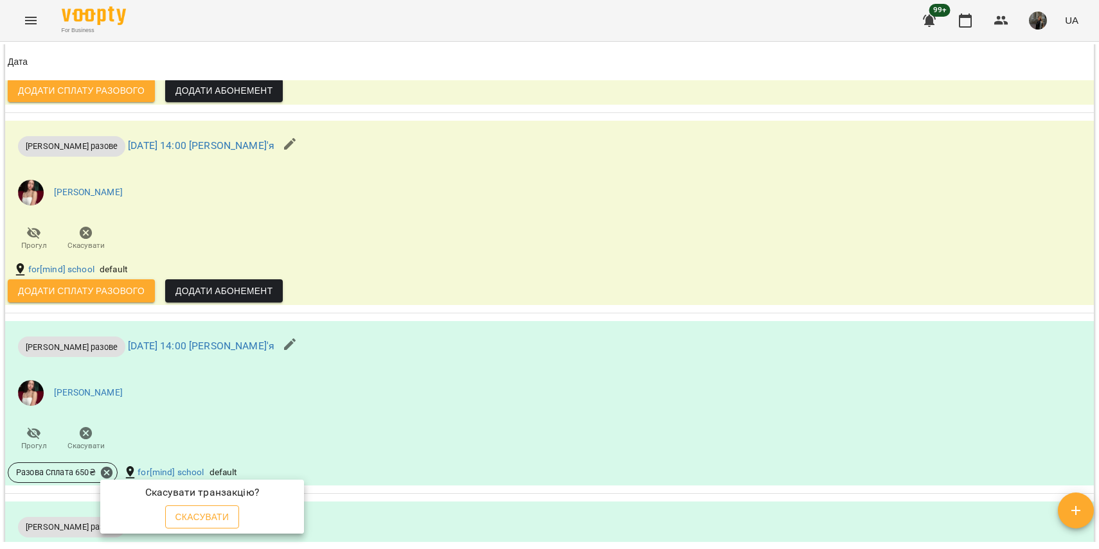
click at [199, 513] on span "Скасувати" at bounding box center [202, 517] width 54 height 15
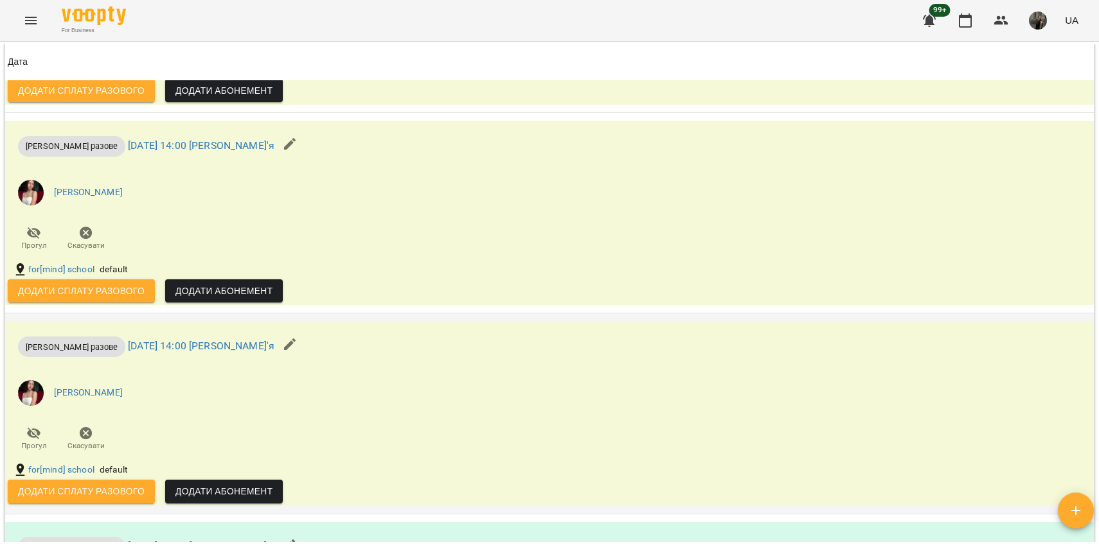
scroll to position [1217, 0]
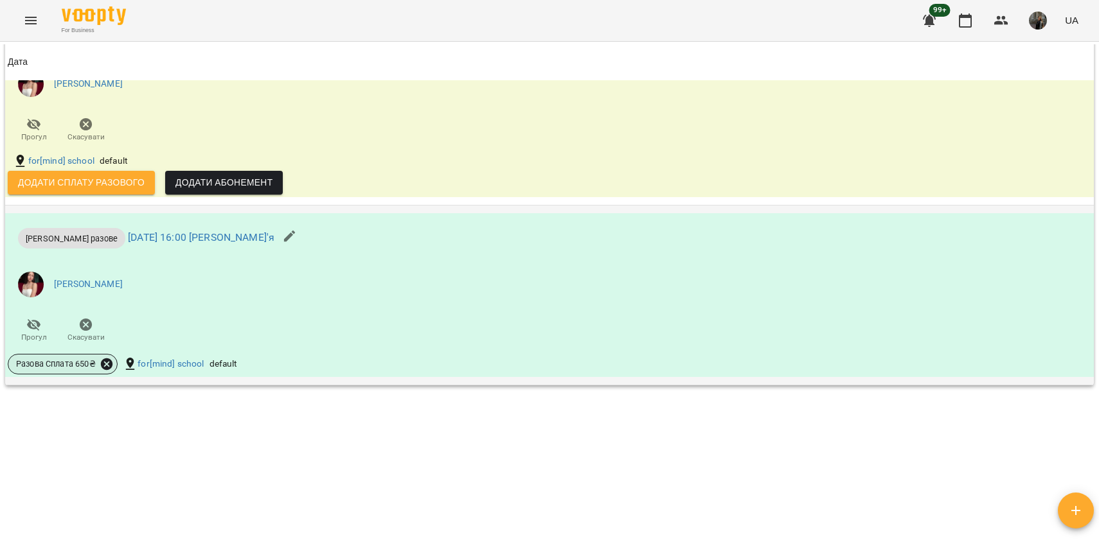
click at [105, 363] on icon at bounding box center [107, 364] width 14 height 14
click at [198, 404] on span "Скасувати" at bounding box center [202, 408] width 54 height 15
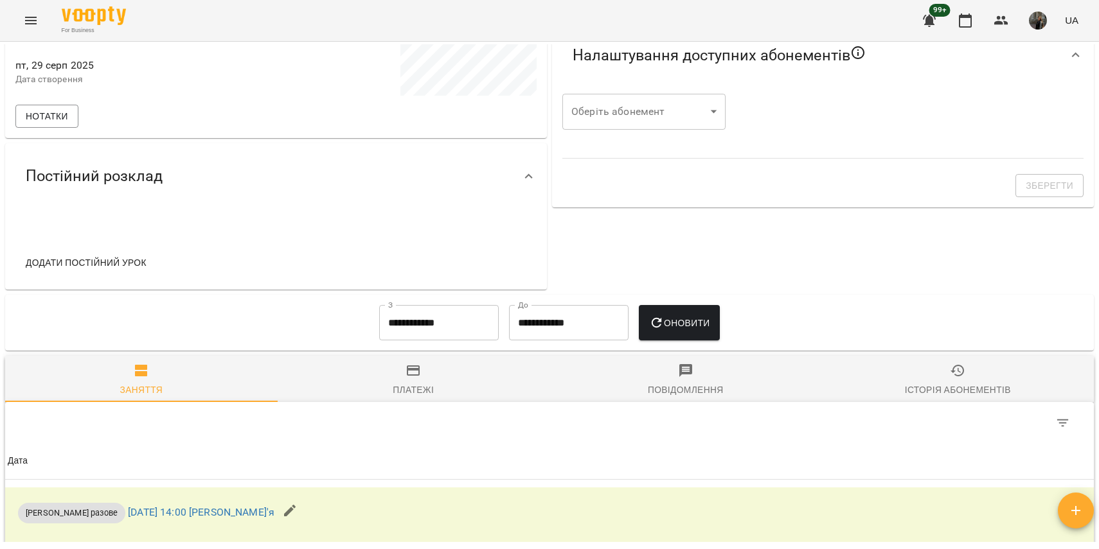
scroll to position [0, 0]
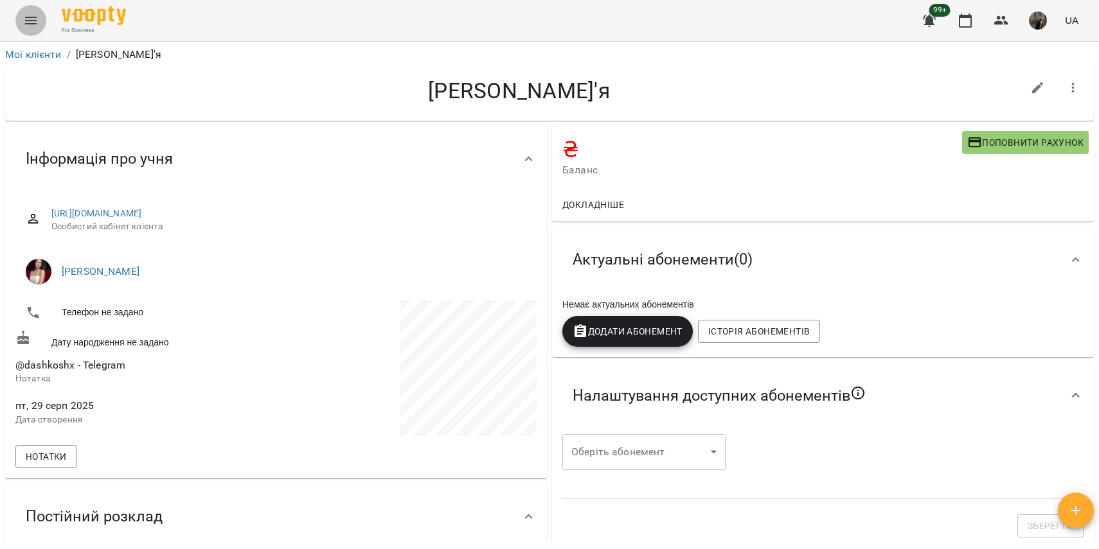
click at [33, 18] on icon "Menu" at bounding box center [30, 20] width 15 height 15
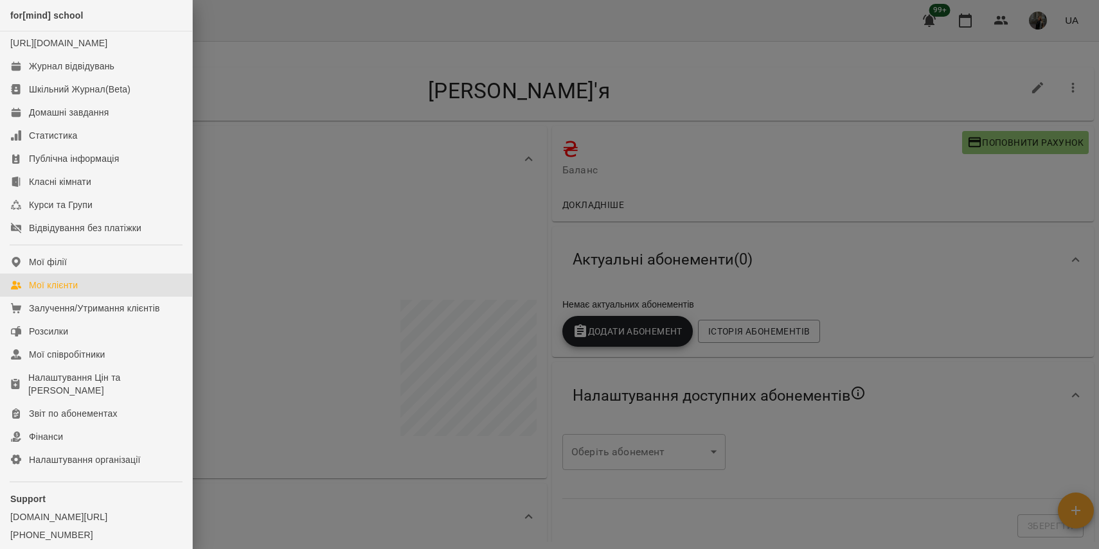
click at [70, 292] on div "Мої клієнти" at bounding box center [53, 285] width 49 height 13
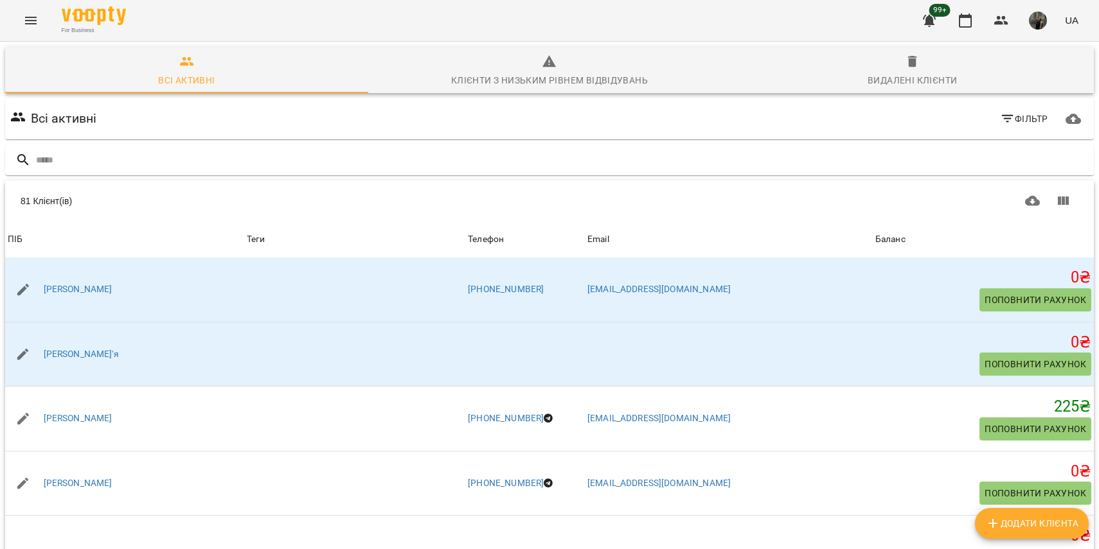
scroll to position [2326, 0]
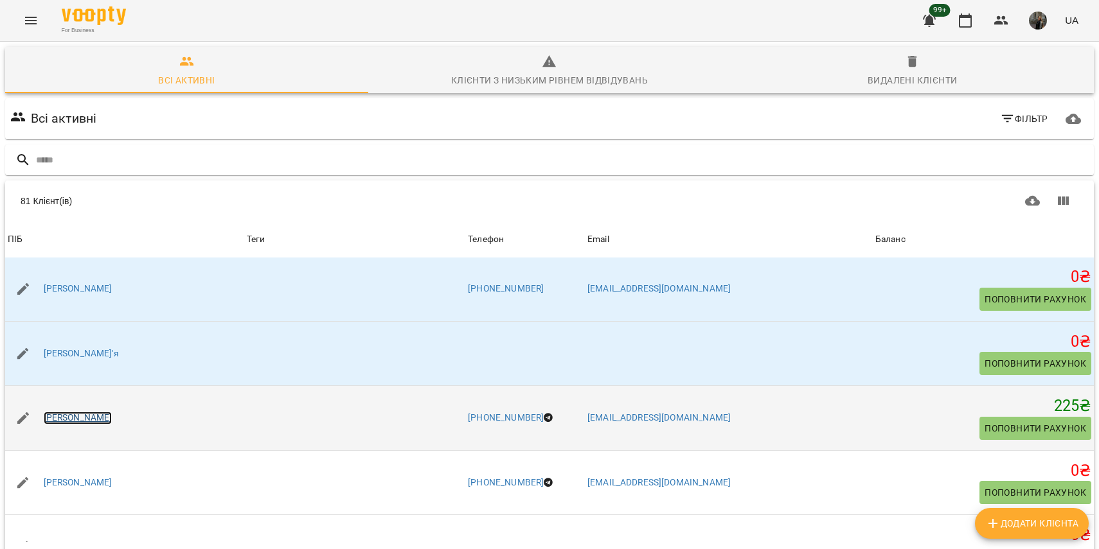
click at [77, 418] on link "[PERSON_NAME]" at bounding box center [78, 418] width 69 height 13
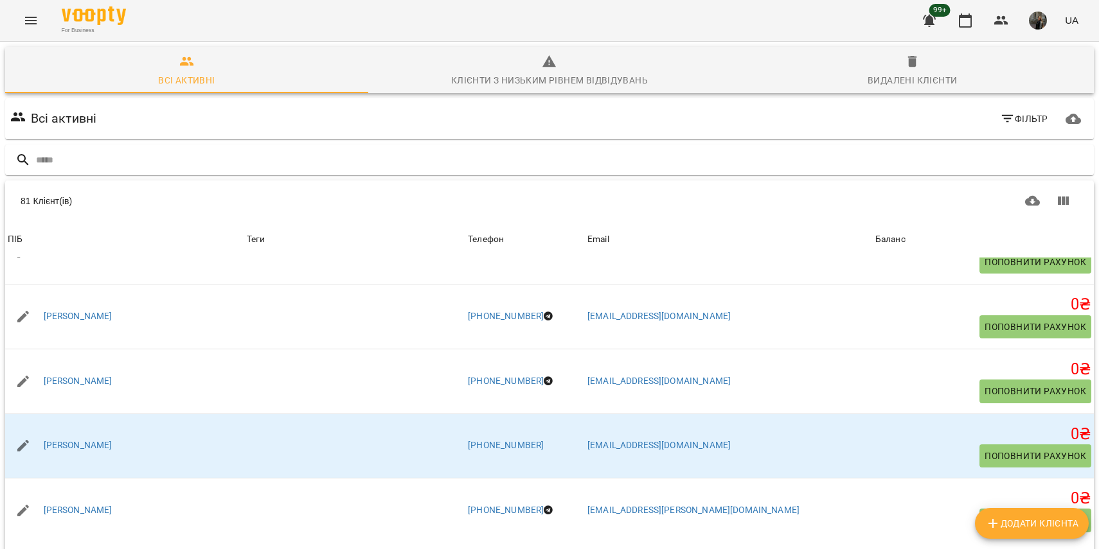
scroll to position [57, 0]
click at [1060, 549] on icon "Next Page" at bounding box center [1062, 557] width 15 height 15
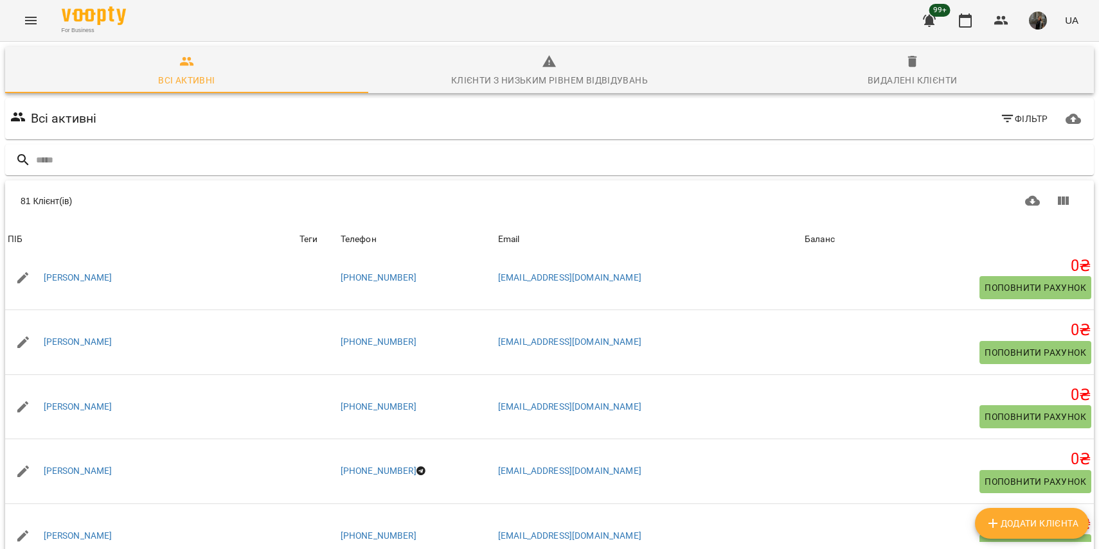
scroll to position [0, 0]
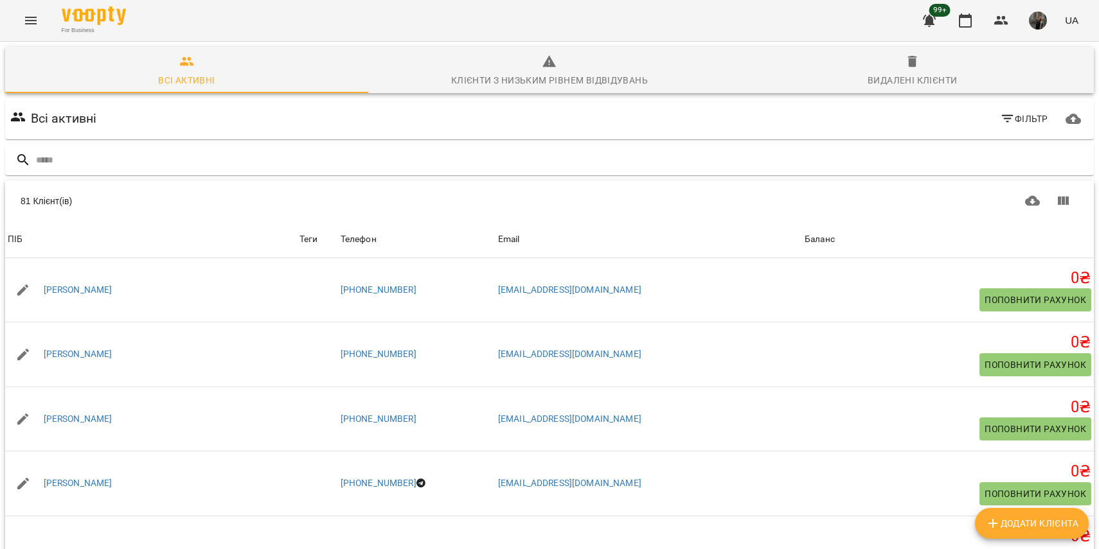
click at [1031, 549] on icon "Previous Page" at bounding box center [1032, 557] width 15 height 15
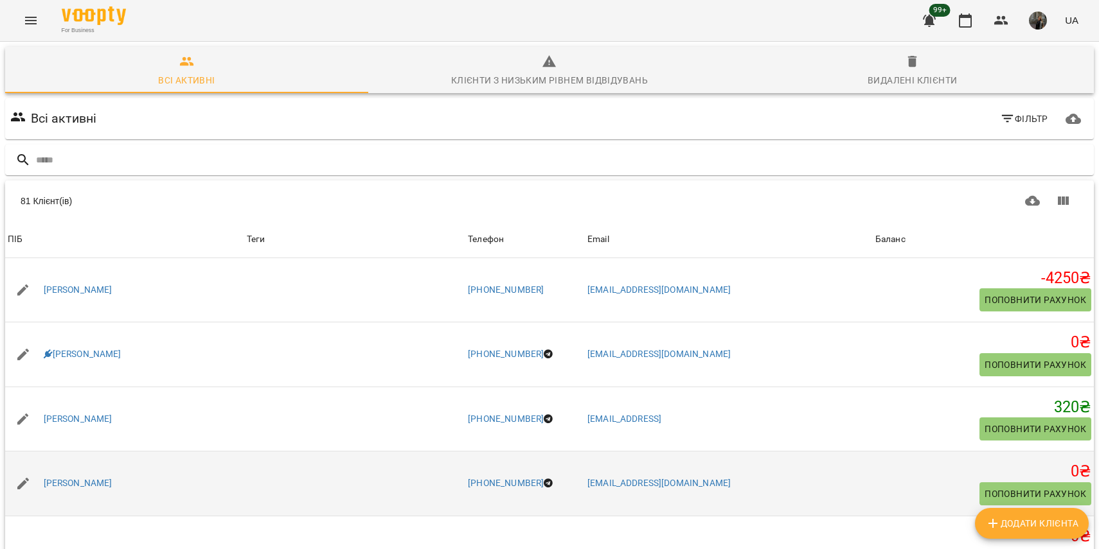
drag, startPoint x: 1044, startPoint y: 477, endPoint x: 1035, endPoint y: 427, distance: 50.9
drag, startPoint x: 1048, startPoint y: 416, endPoint x: 1037, endPoint y: 408, distance: 13.9
click at [1037, 462] on h5 "0 ₴" at bounding box center [983, 472] width 216 height 20
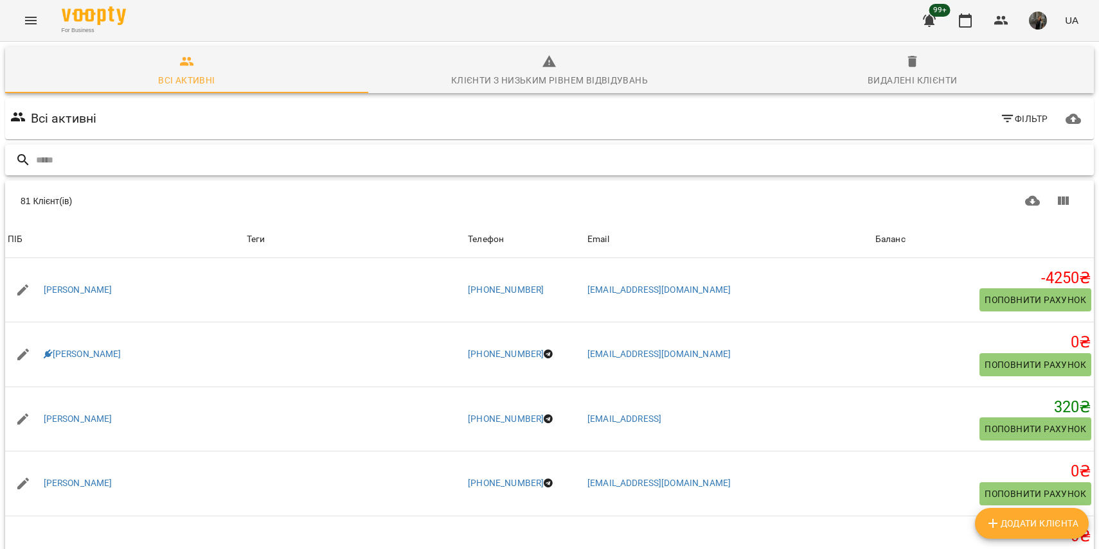
click at [515, 165] on input "text" at bounding box center [562, 160] width 1053 height 21
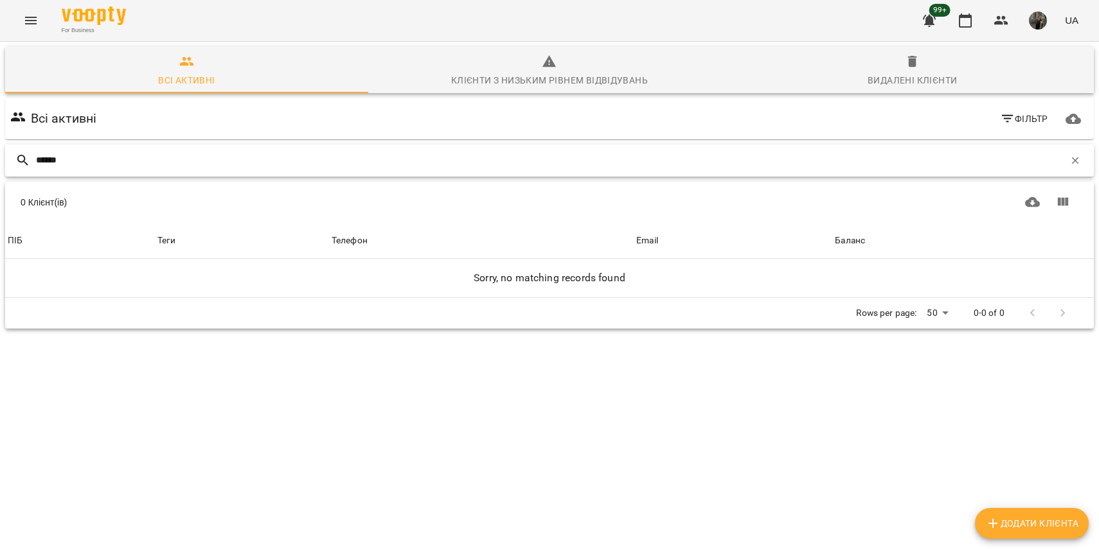
click at [62, 163] on input "******" at bounding box center [550, 160] width 1028 height 21
type input "******"
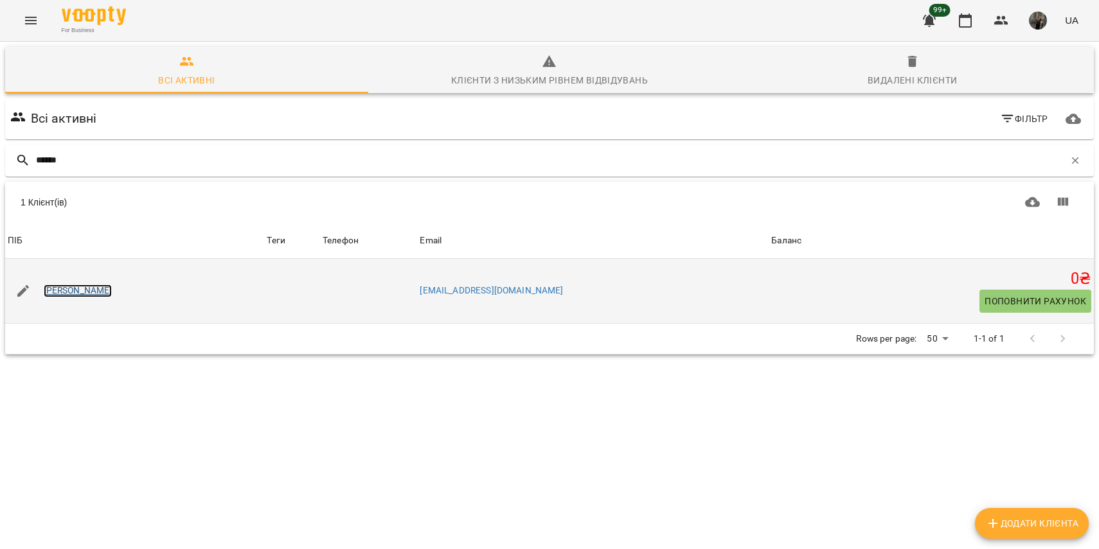
click at [69, 288] on link "[PERSON_NAME]" at bounding box center [78, 291] width 69 height 13
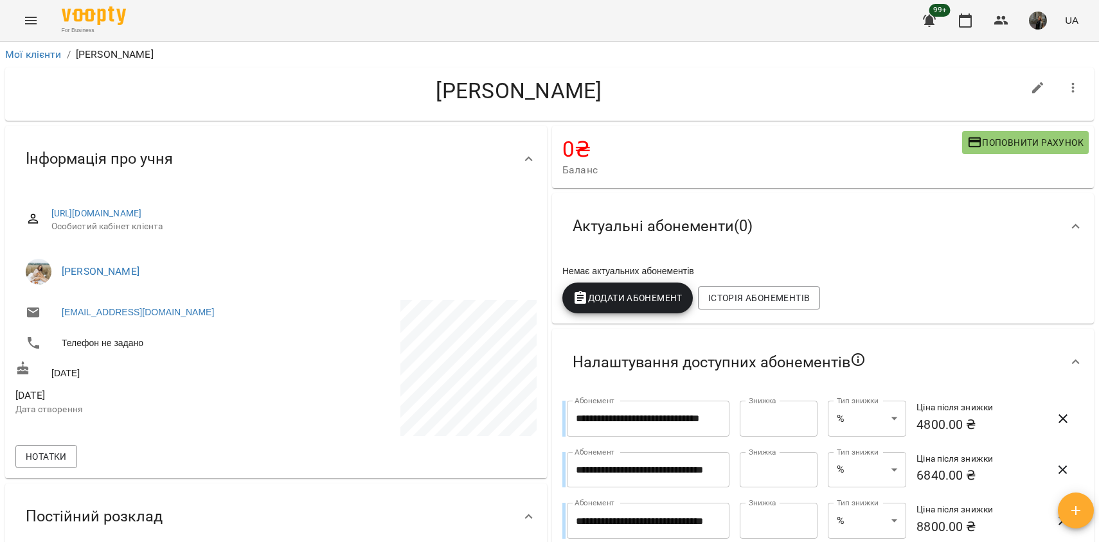
click at [1009, 139] on span "Поповнити рахунок" at bounding box center [1025, 142] width 116 height 15
select select "****"
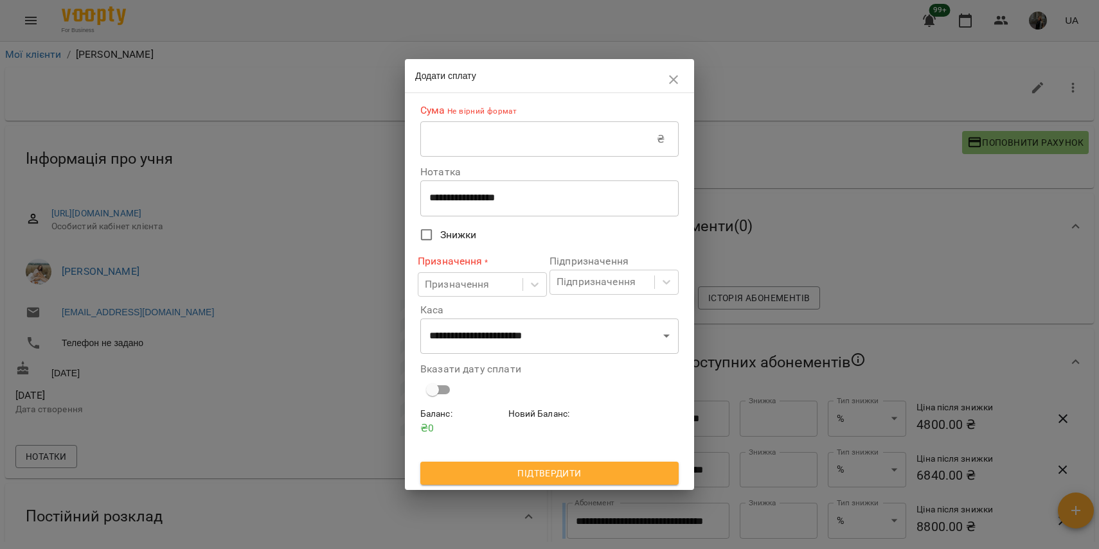
click at [504, 131] on input "text" at bounding box center [538, 139] width 237 height 36
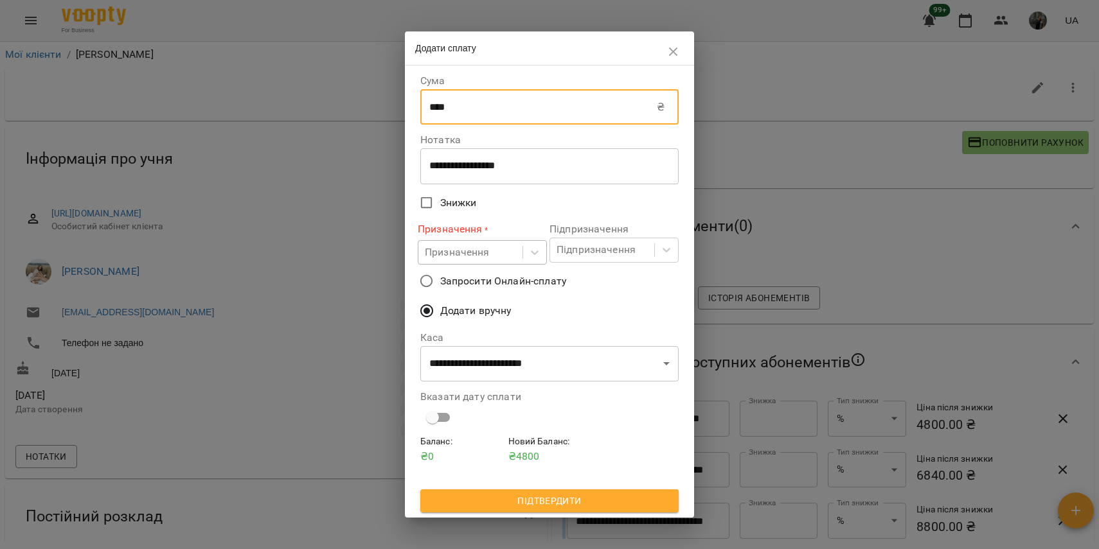
type input "****"
click at [492, 248] on div "Призначення" at bounding box center [470, 253] width 104 height 24
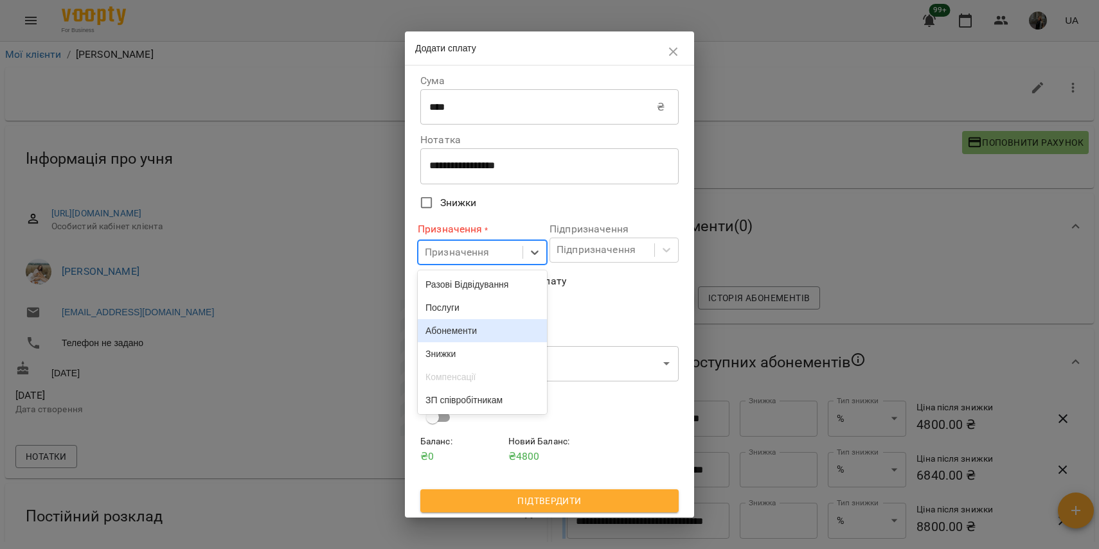
click at [481, 334] on div "Абонементи" at bounding box center [482, 330] width 129 height 23
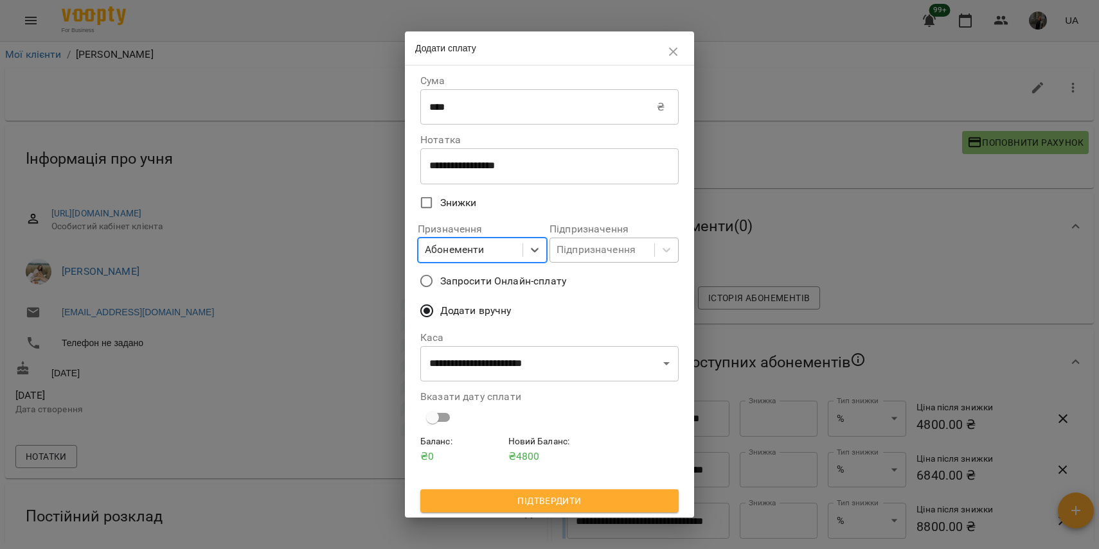
click at [603, 258] on div "Підпризначення" at bounding box center [596, 250] width 79 height 15
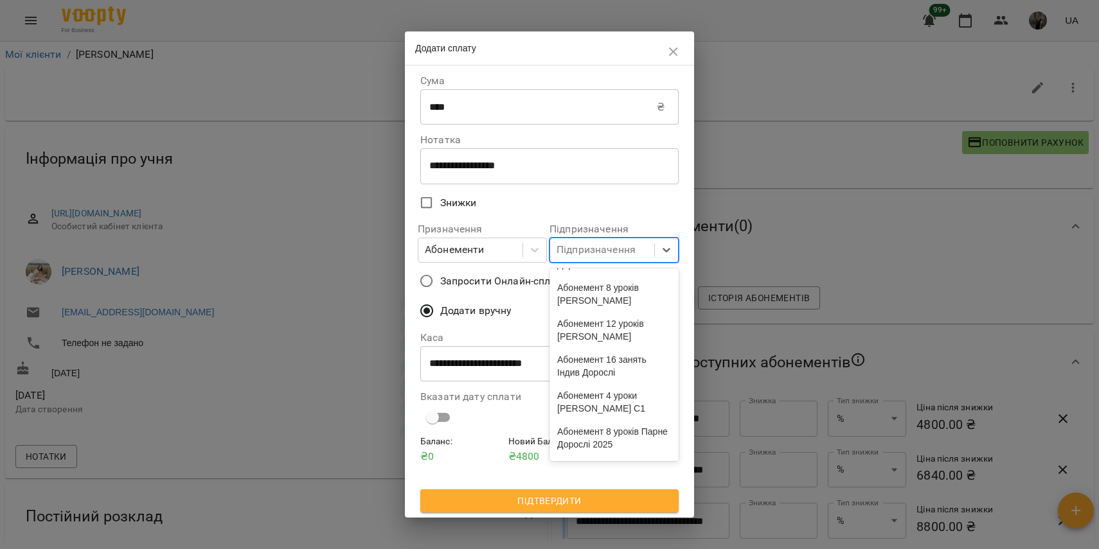
scroll to position [284, 0]
click at [594, 311] on div "Абонемент 8 уроків [PERSON_NAME]" at bounding box center [613, 293] width 129 height 36
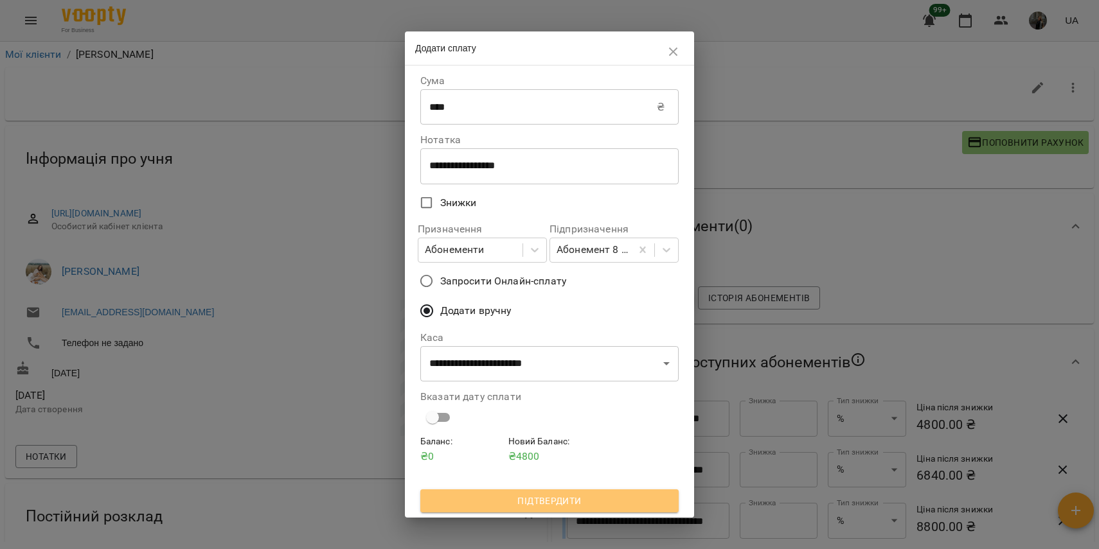
click at [545, 497] on span "Підтвердити" at bounding box center [550, 501] width 238 height 15
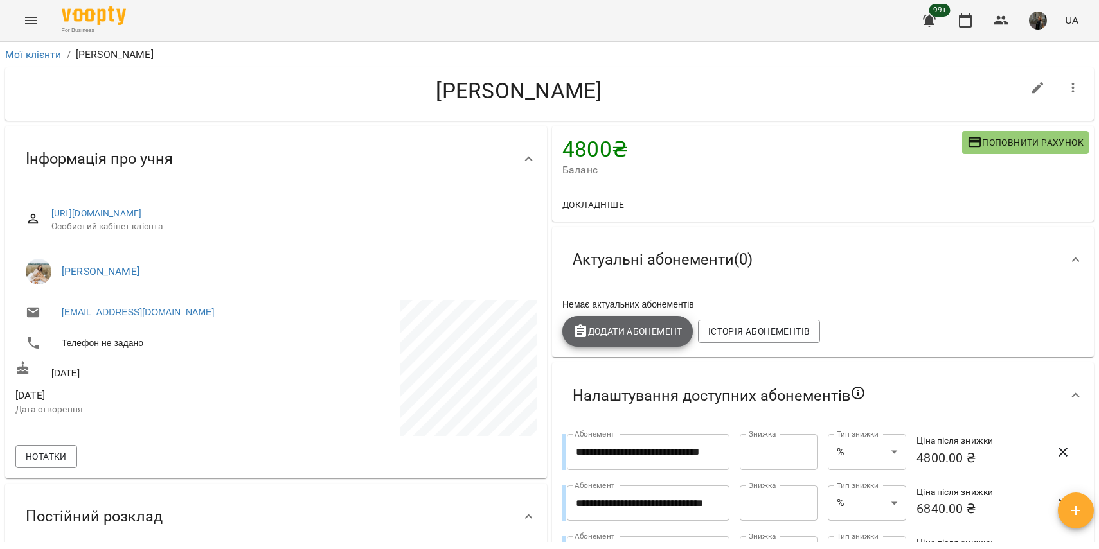
click at [627, 334] on span "Додати Абонемент" at bounding box center [628, 331] width 110 height 15
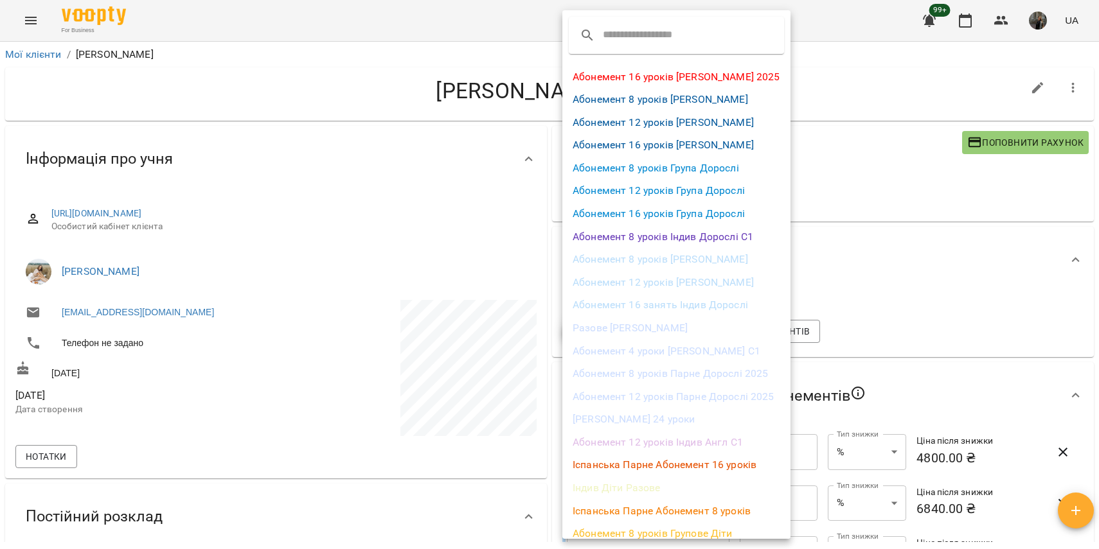
click at [695, 257] on li "Абонемент 8 уроків [PERSON_NAME]" at bounding box center [676, 259] width 228 height 23
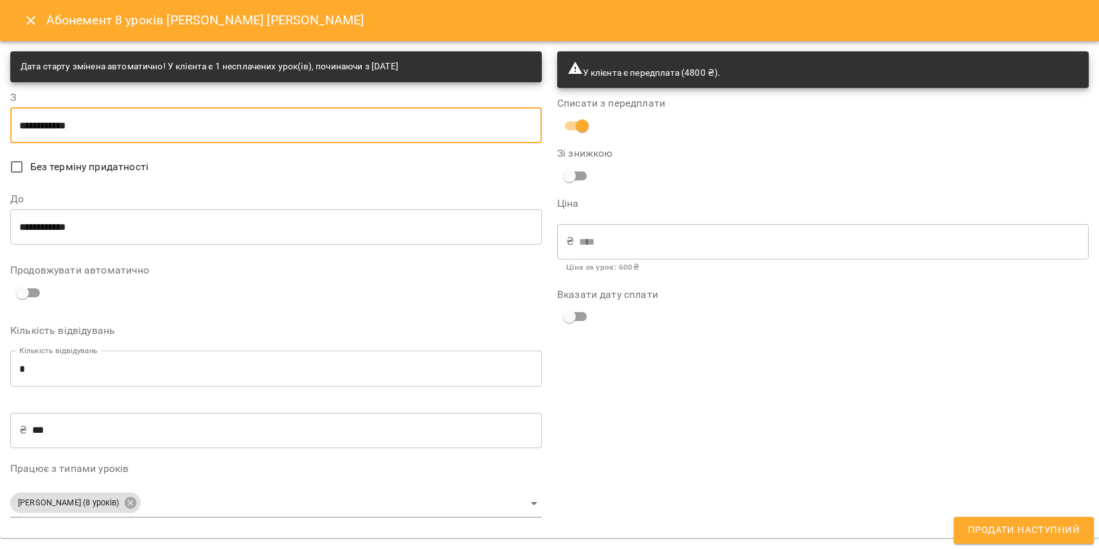
click at [188, 121] on input "**********" at bounding box center [275, 125] width 531 height 36
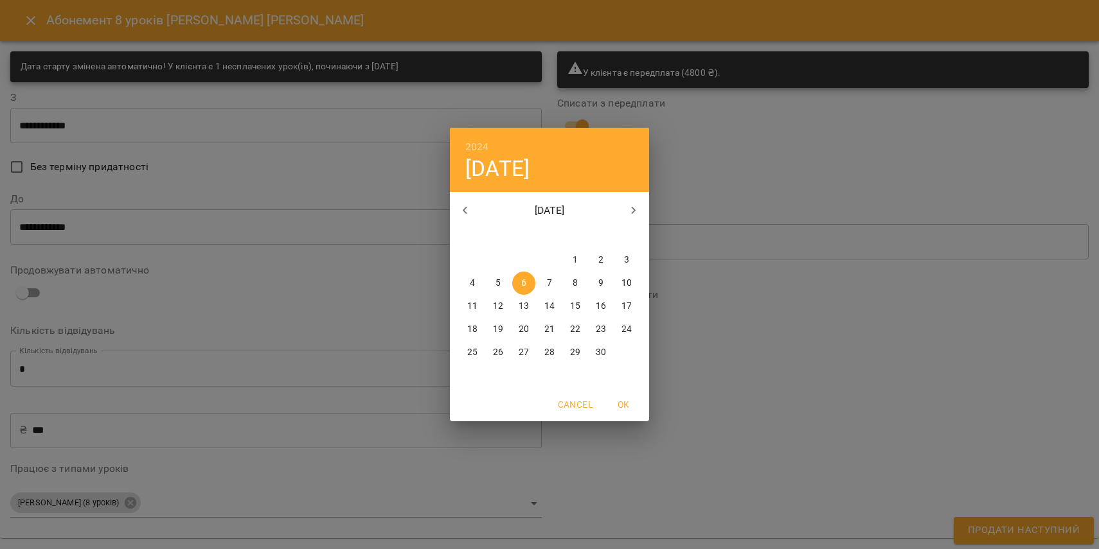
click at [629, 215] on icon "button" at bounding box center [633, 210] width 15 height 15
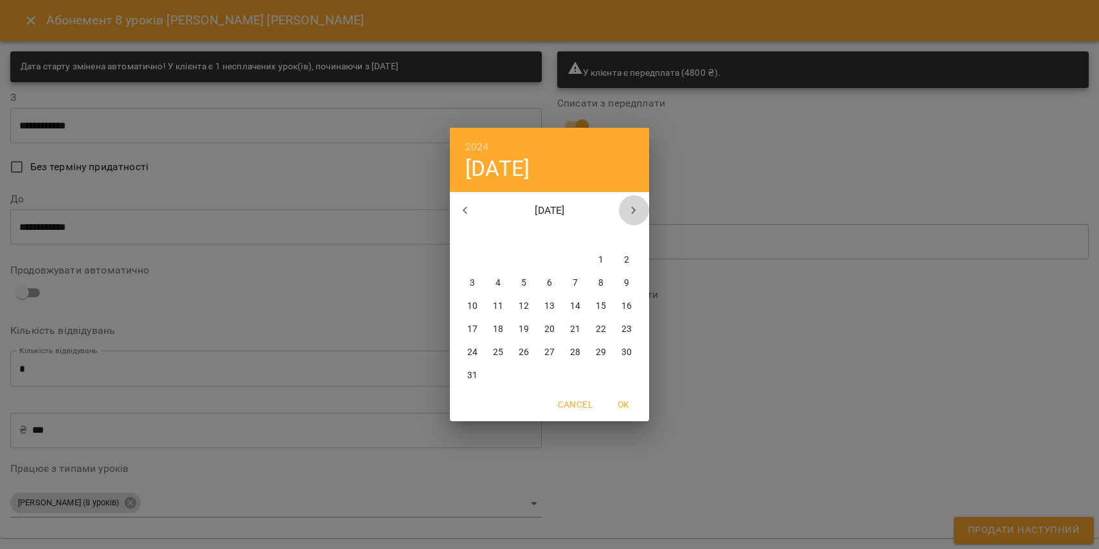
click at [629, 215] on icon "button" at bounding box center [633, 210] width 15 height 15
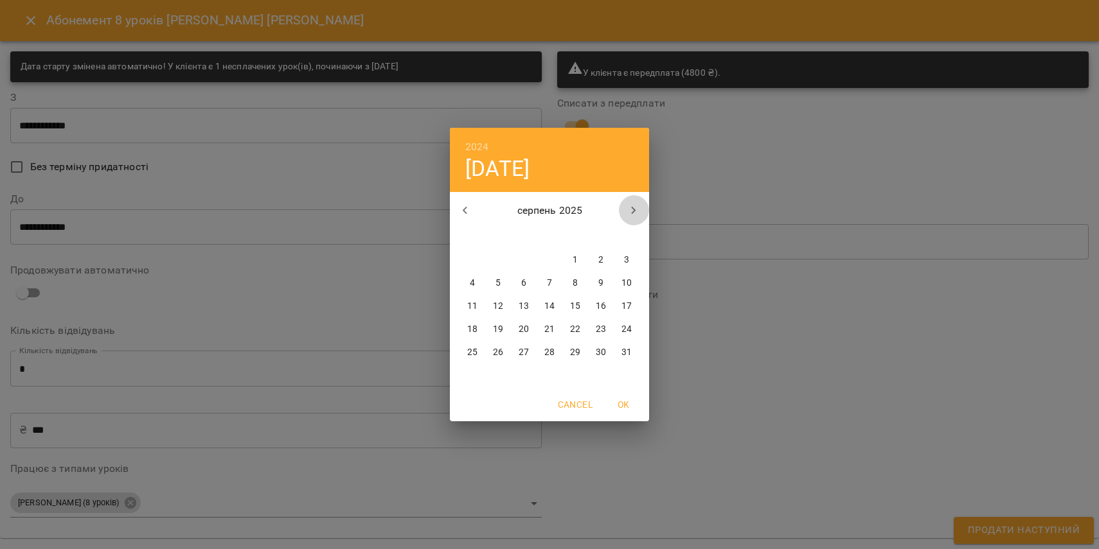
click at [629, 215] on icon "button" at bounding box center [633, 210] width 15 height 15
click at [629, 217] on icon "button" at bounding box center [633, 210] width 15 height 15
click at [462, 211] on icon "button" at bounding box center [465, 210] width 15 height 15
click at [472, 306] on p "15" at bounding box center [472, 306] width 10 height 13
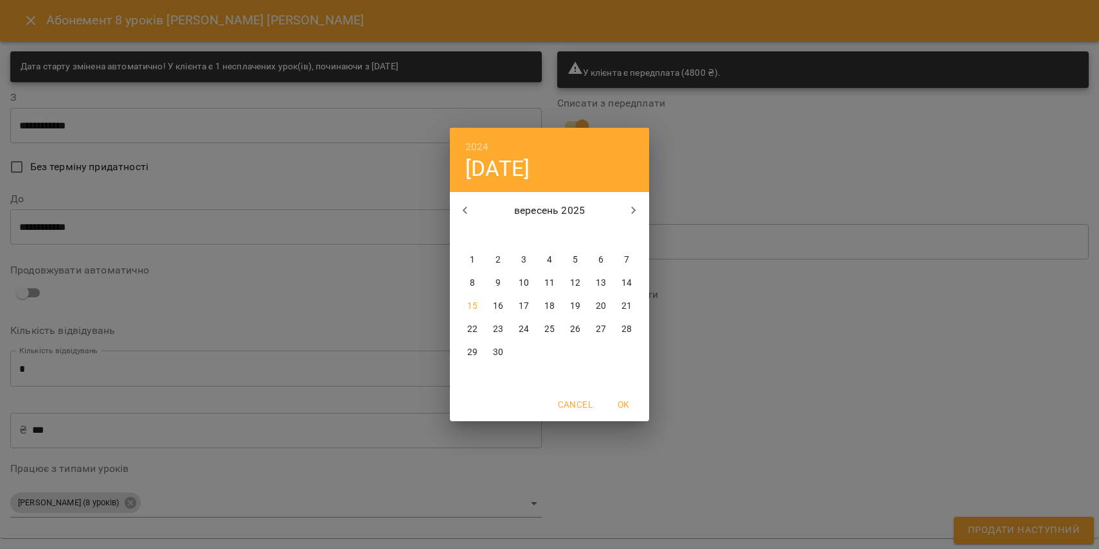
type input "**********"
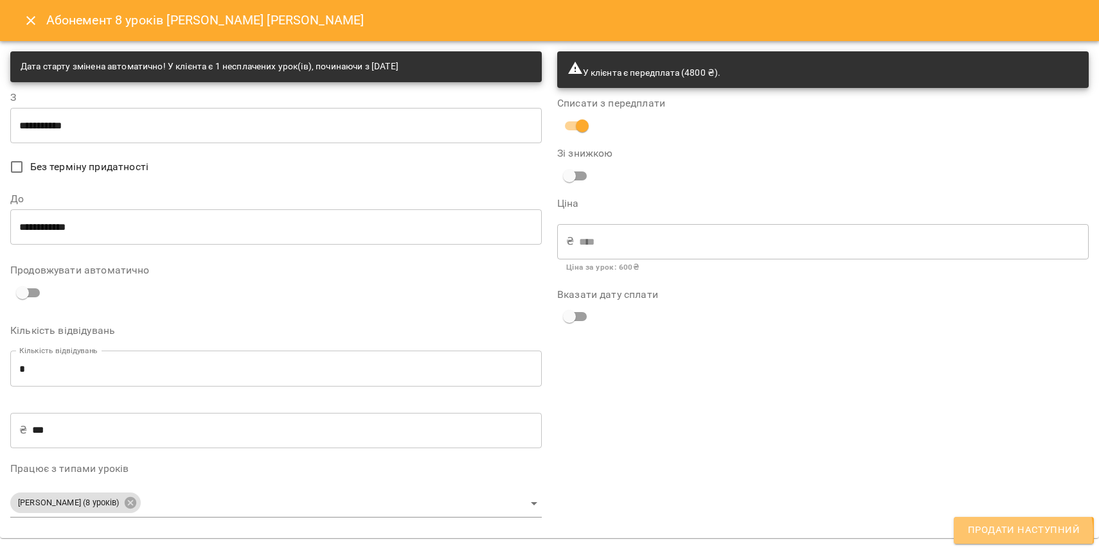
click at [1019, 533] on span "Продати наступний" at bounding box center [1024, 530] width 112 height 17
